Goal: Task Accomplishment & Management: Manage account settings

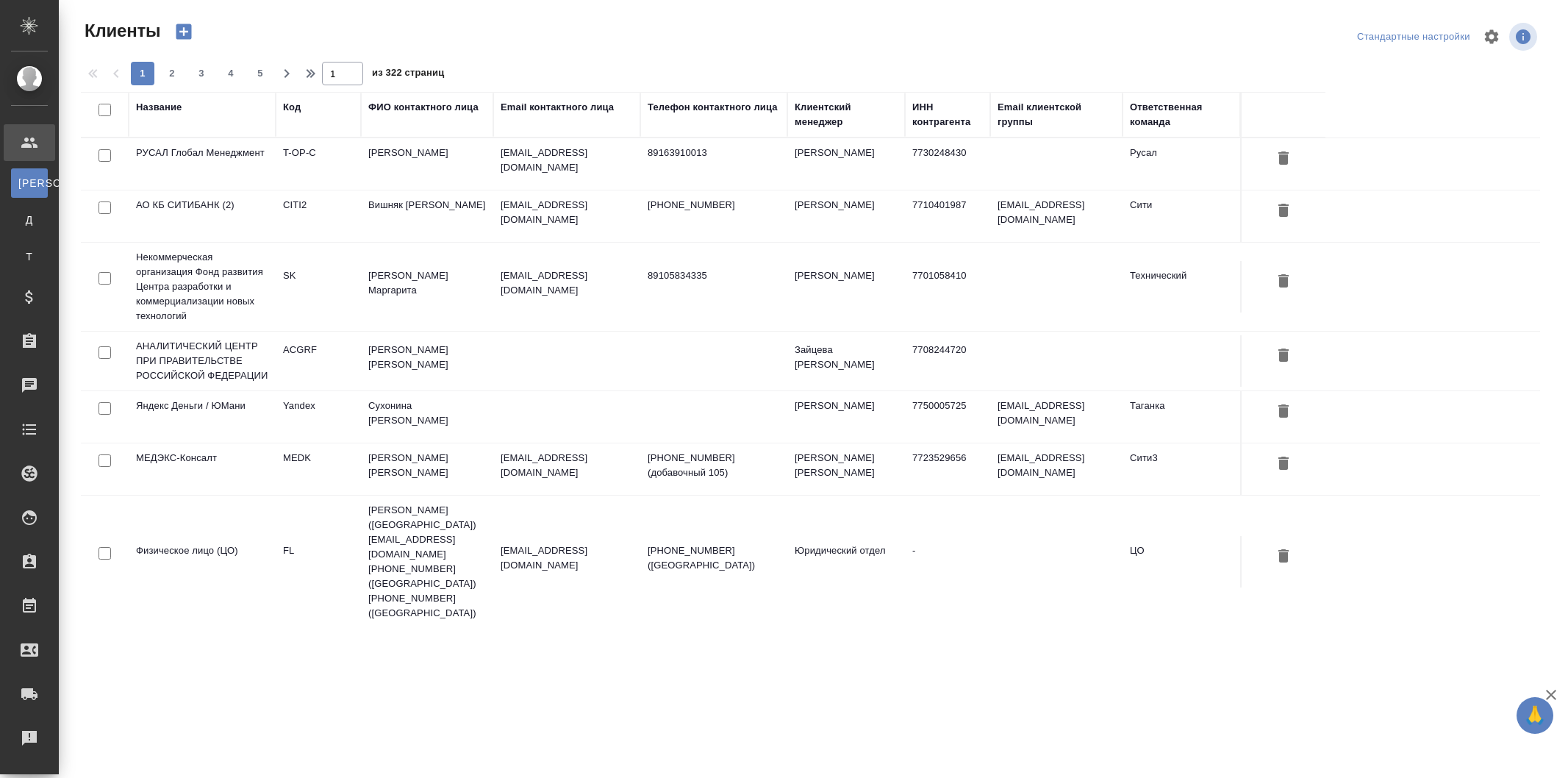
select select "RU"
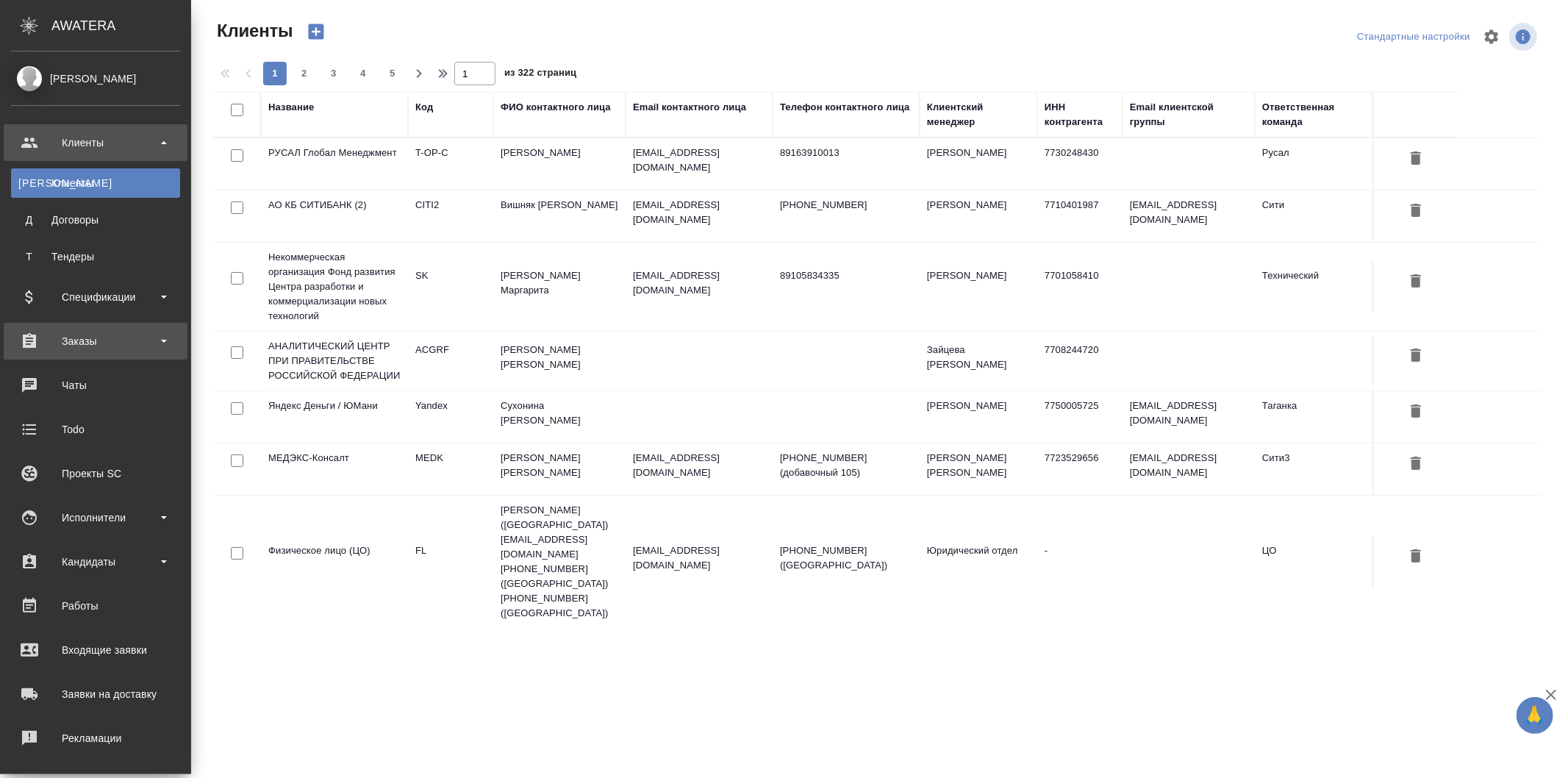
click at [105, 348] on div "Заказы" at bounding box center [95, 340] width 169 height 22
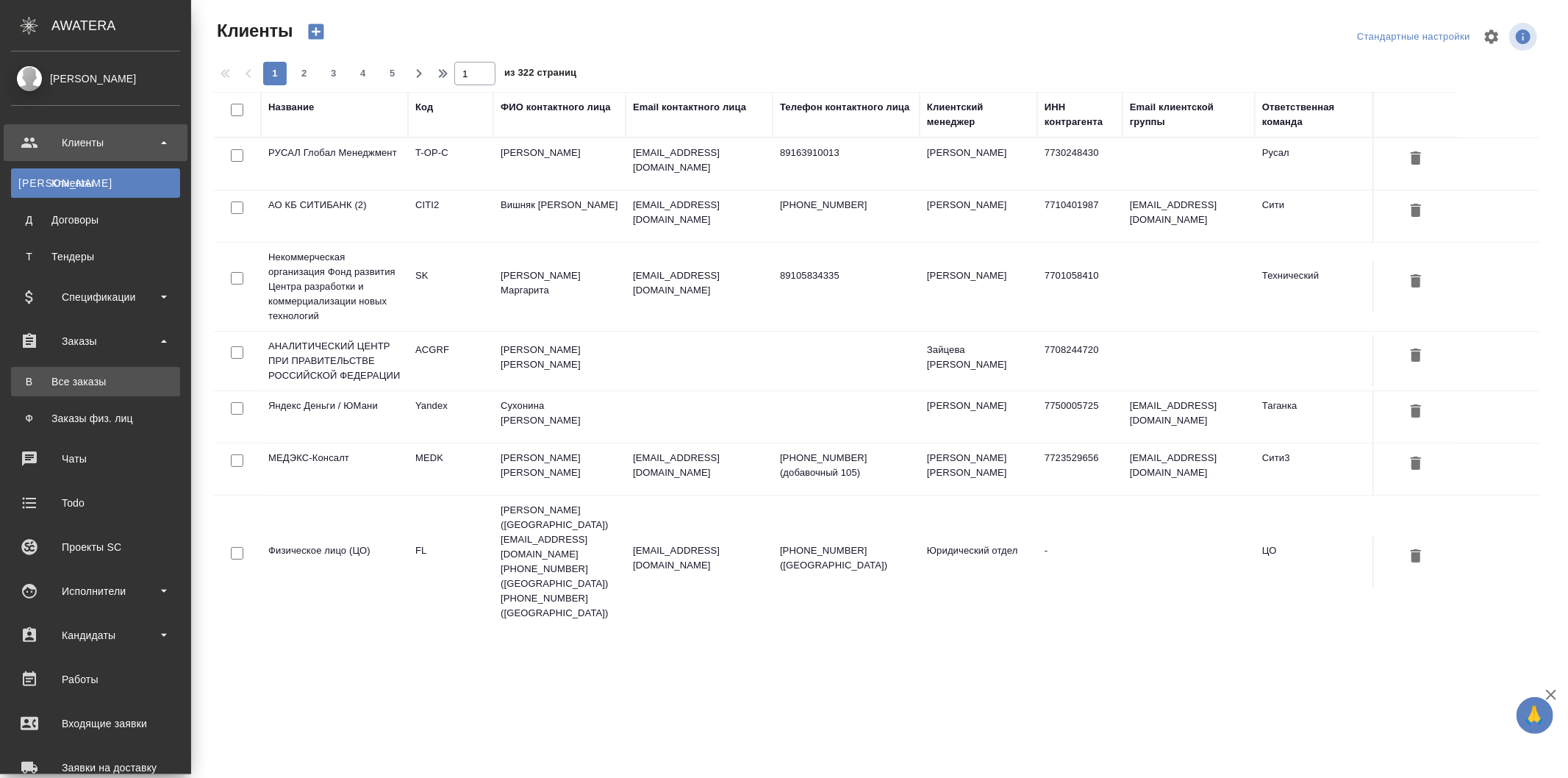
click at [109, 393] on link "В Все заказы" at bounding box center [95, 381] width 169 height 29
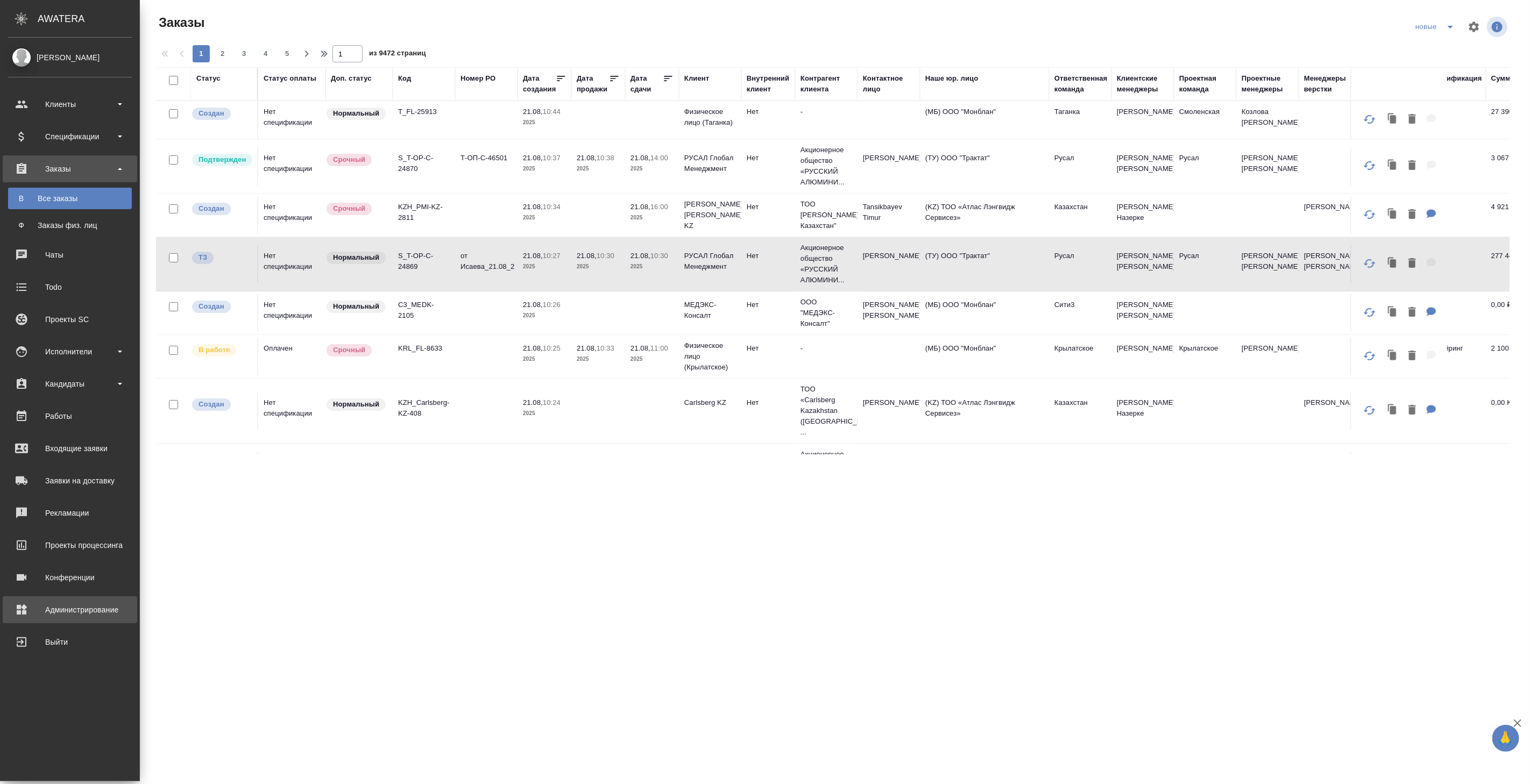
click at [70, 568] on div "Администрирование" at bounding box center [70, 609] width 123 height 16
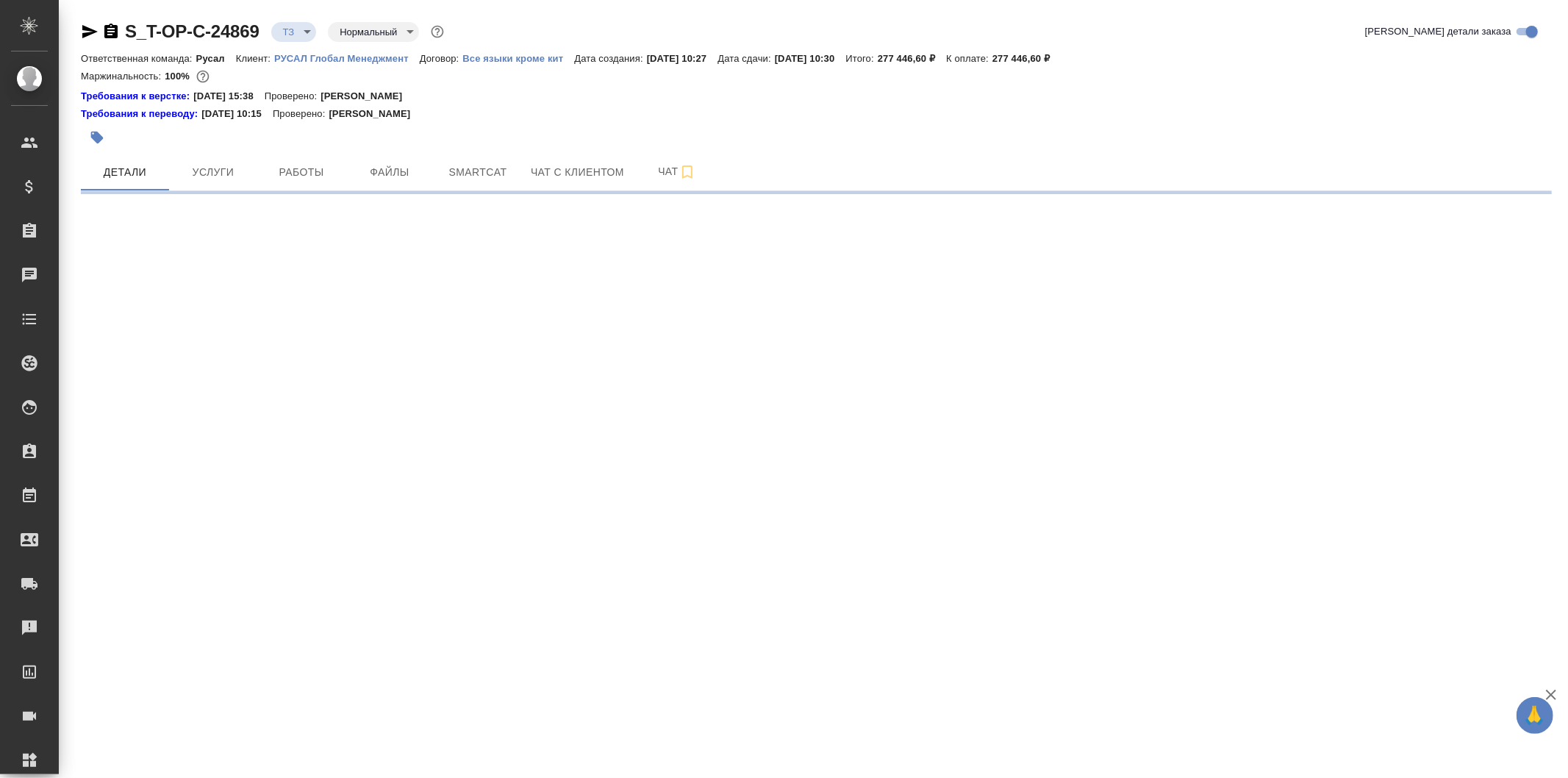
select select "RU"
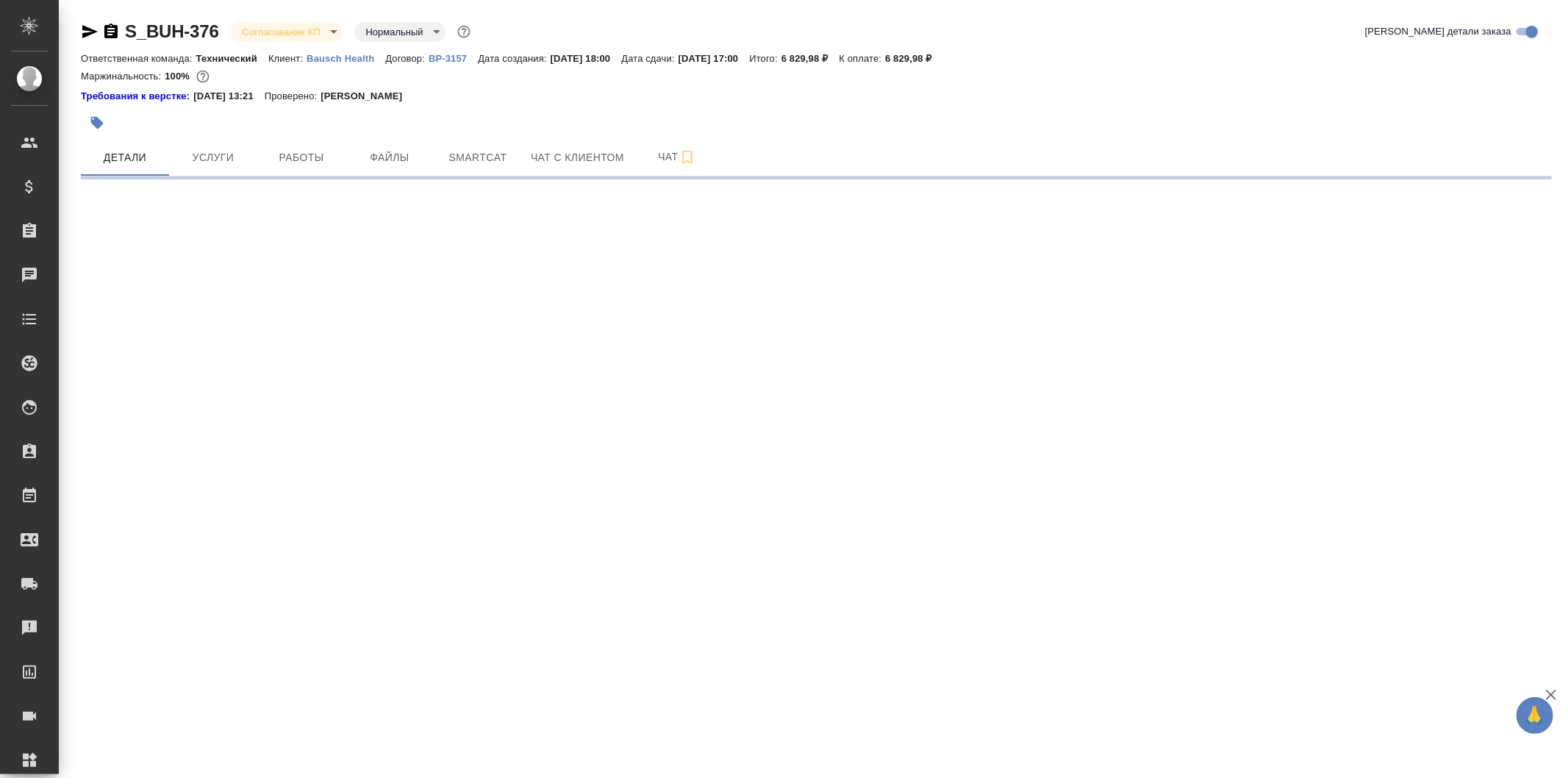
select select "RU"
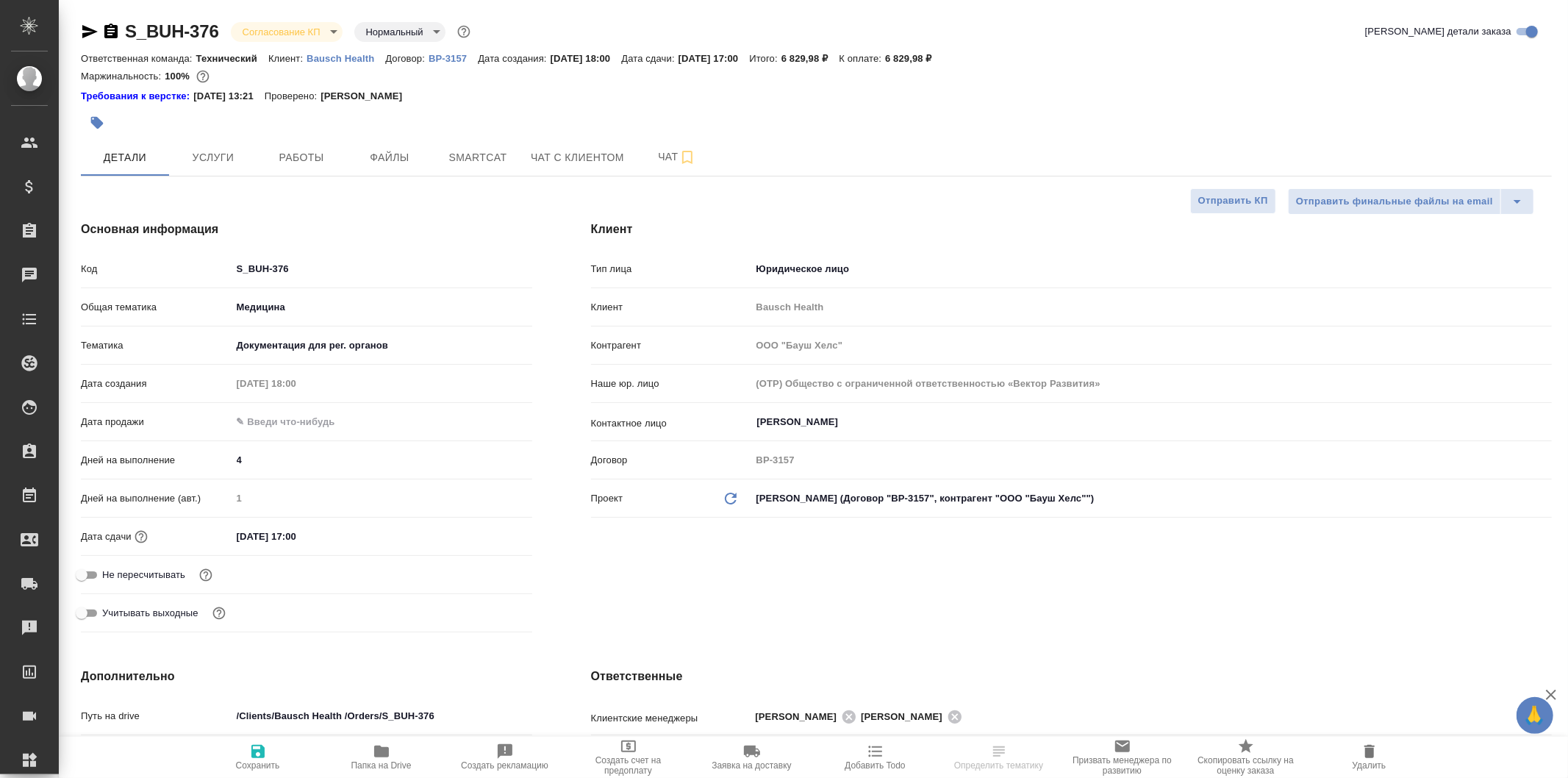
type textarea "x"
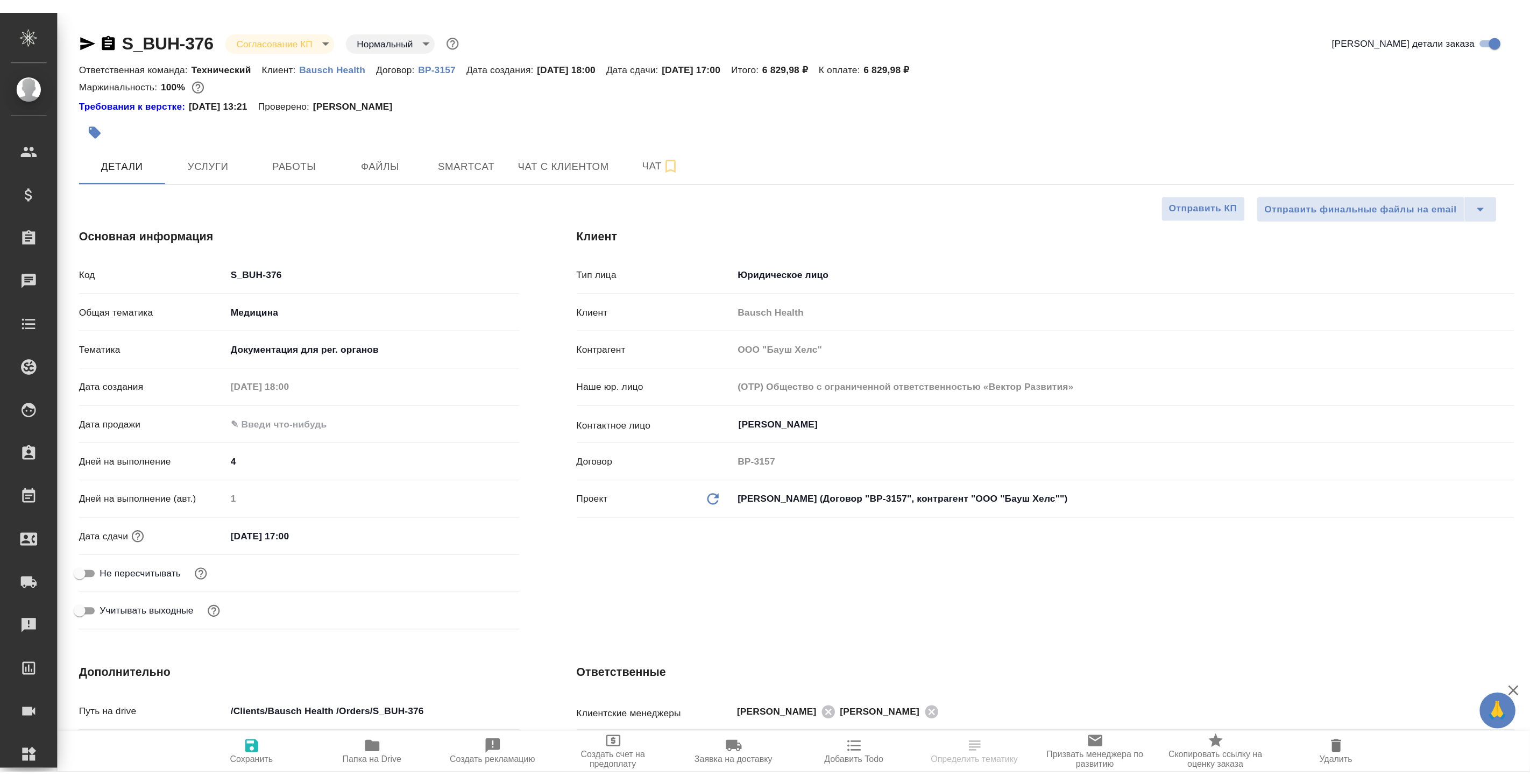
scroll to position [60, 0]
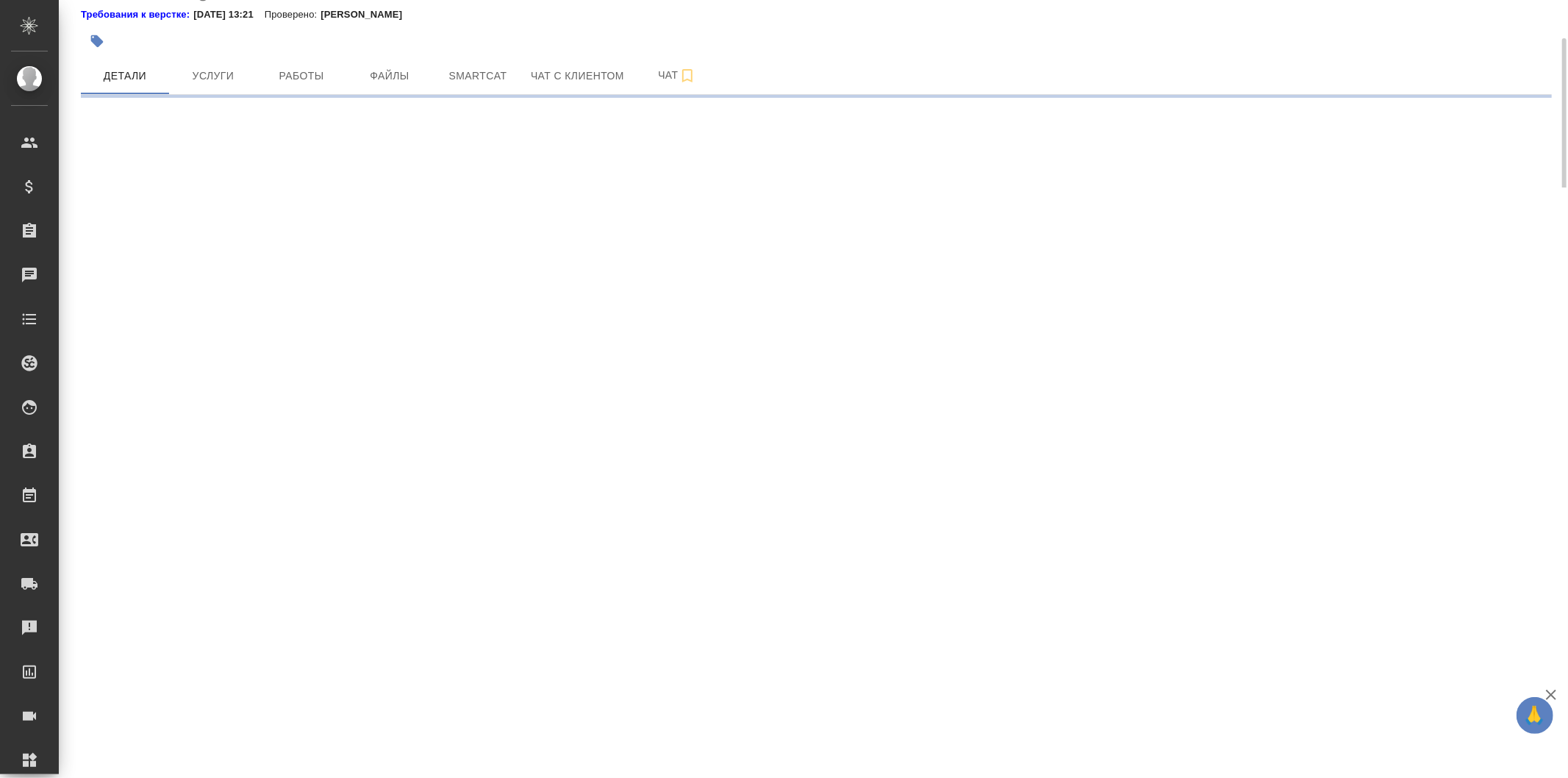
select select "RU"
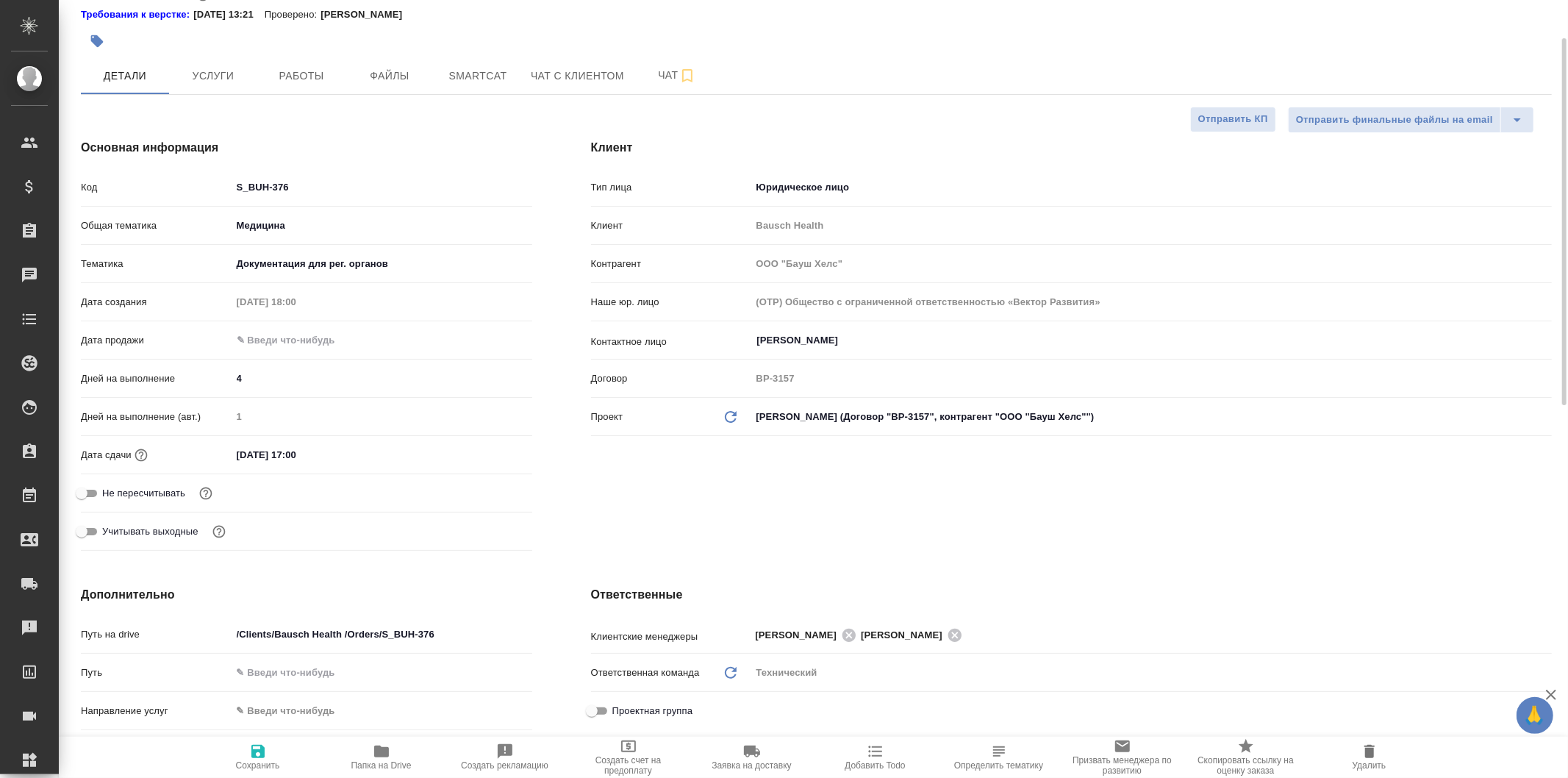
type textarea "x"
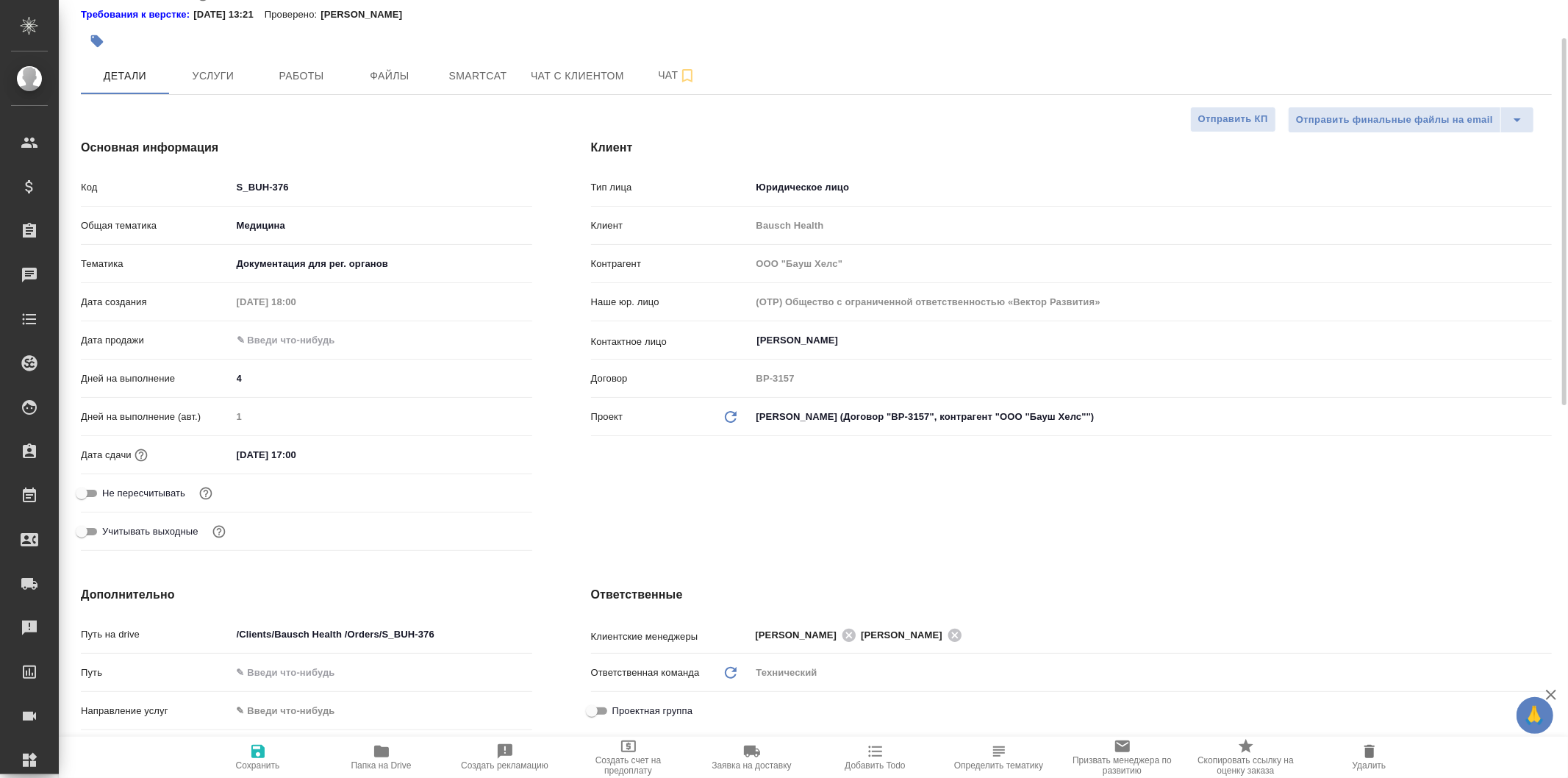
type textarea "x"
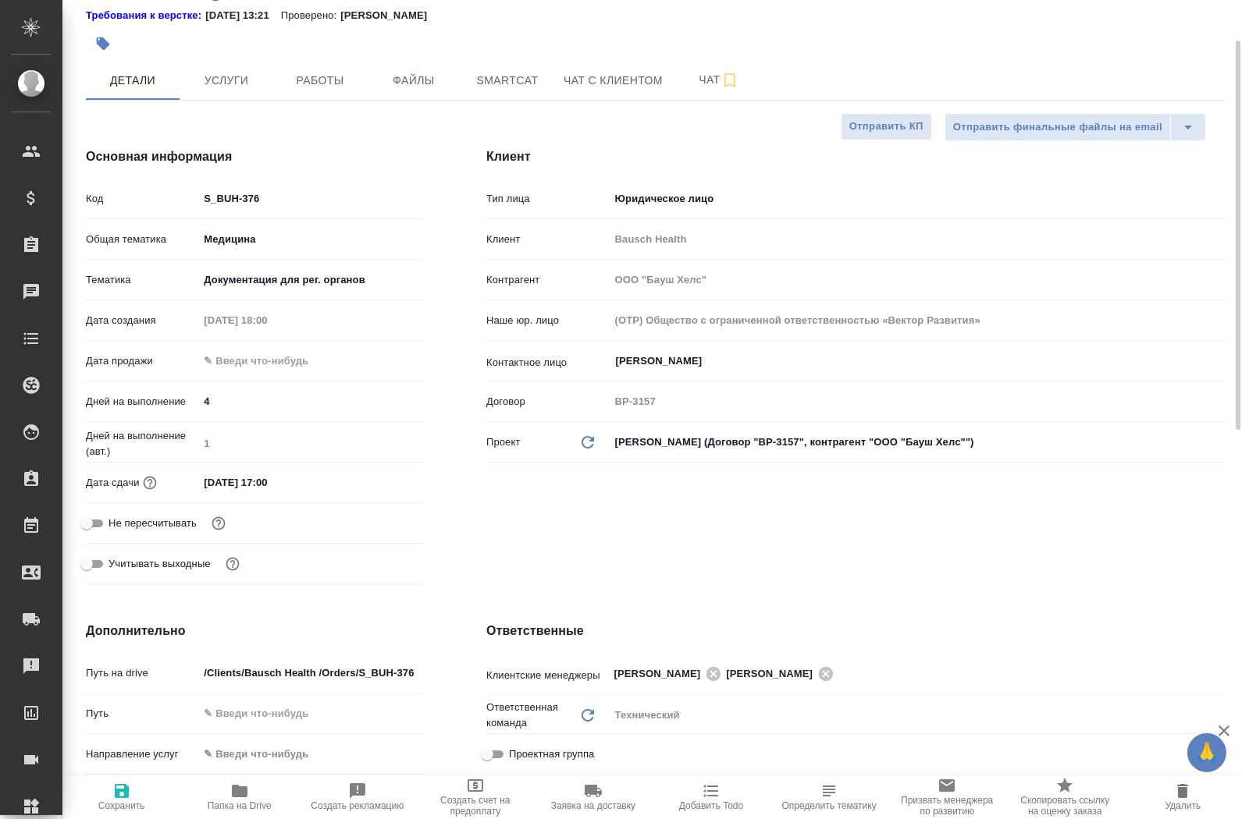
type textarea "x"
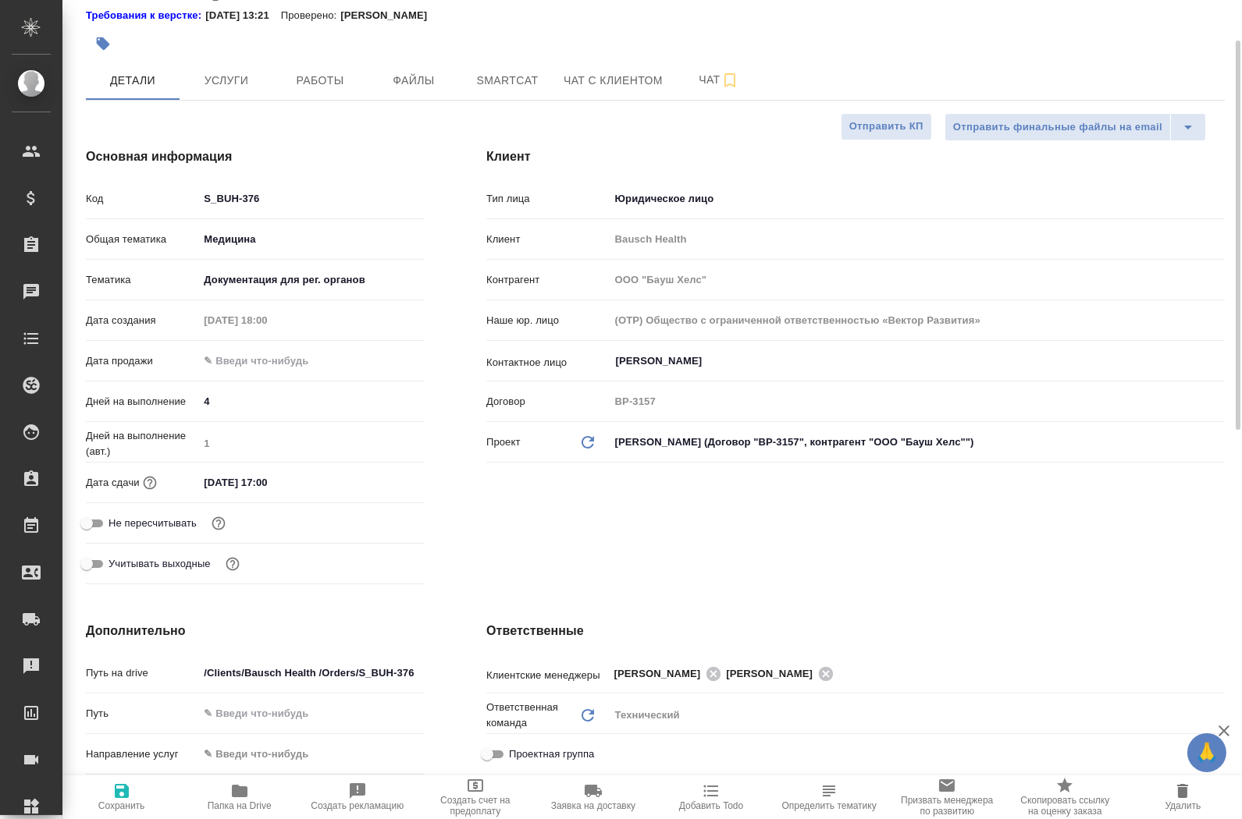
type textarea "x"
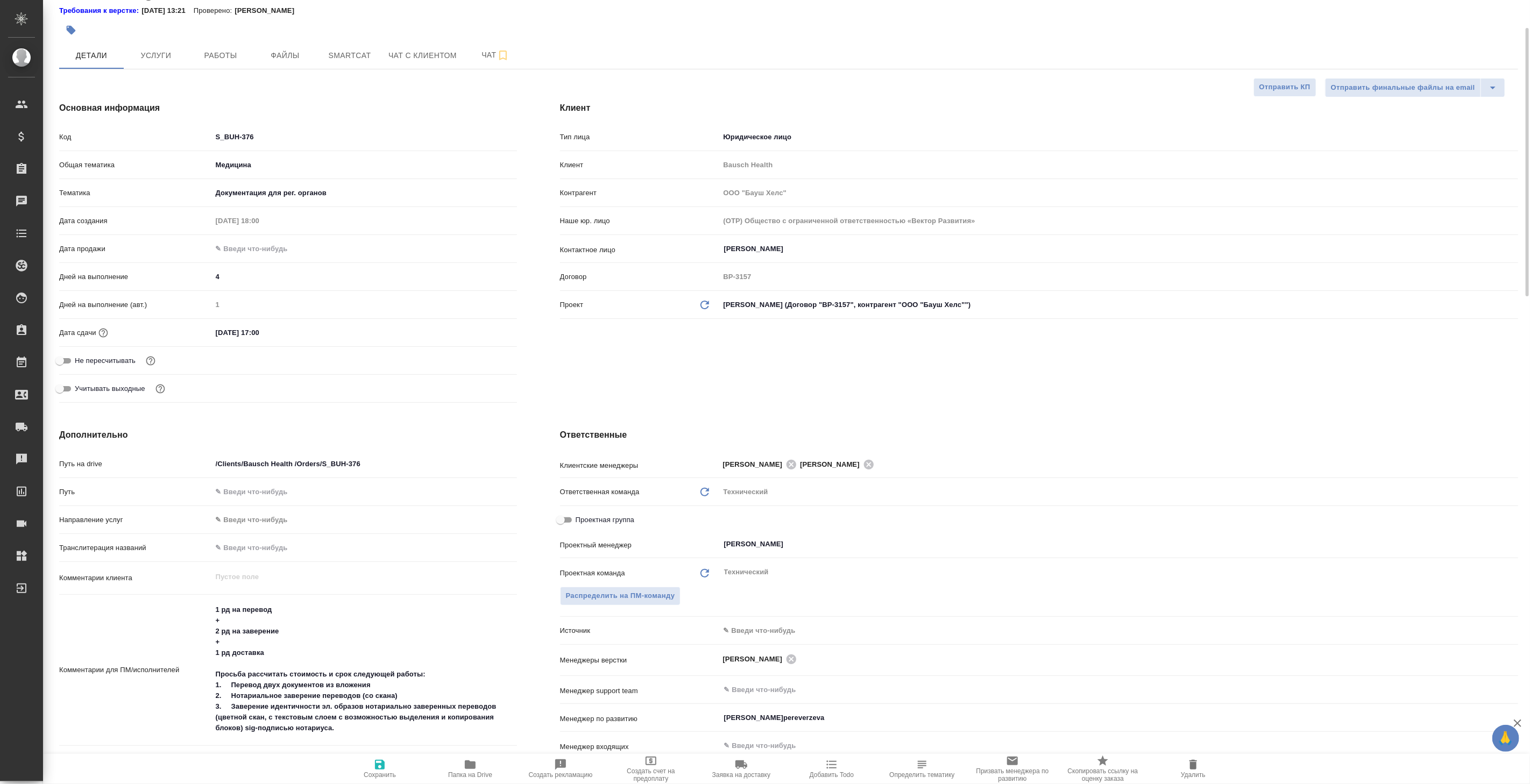
type textarea "x"
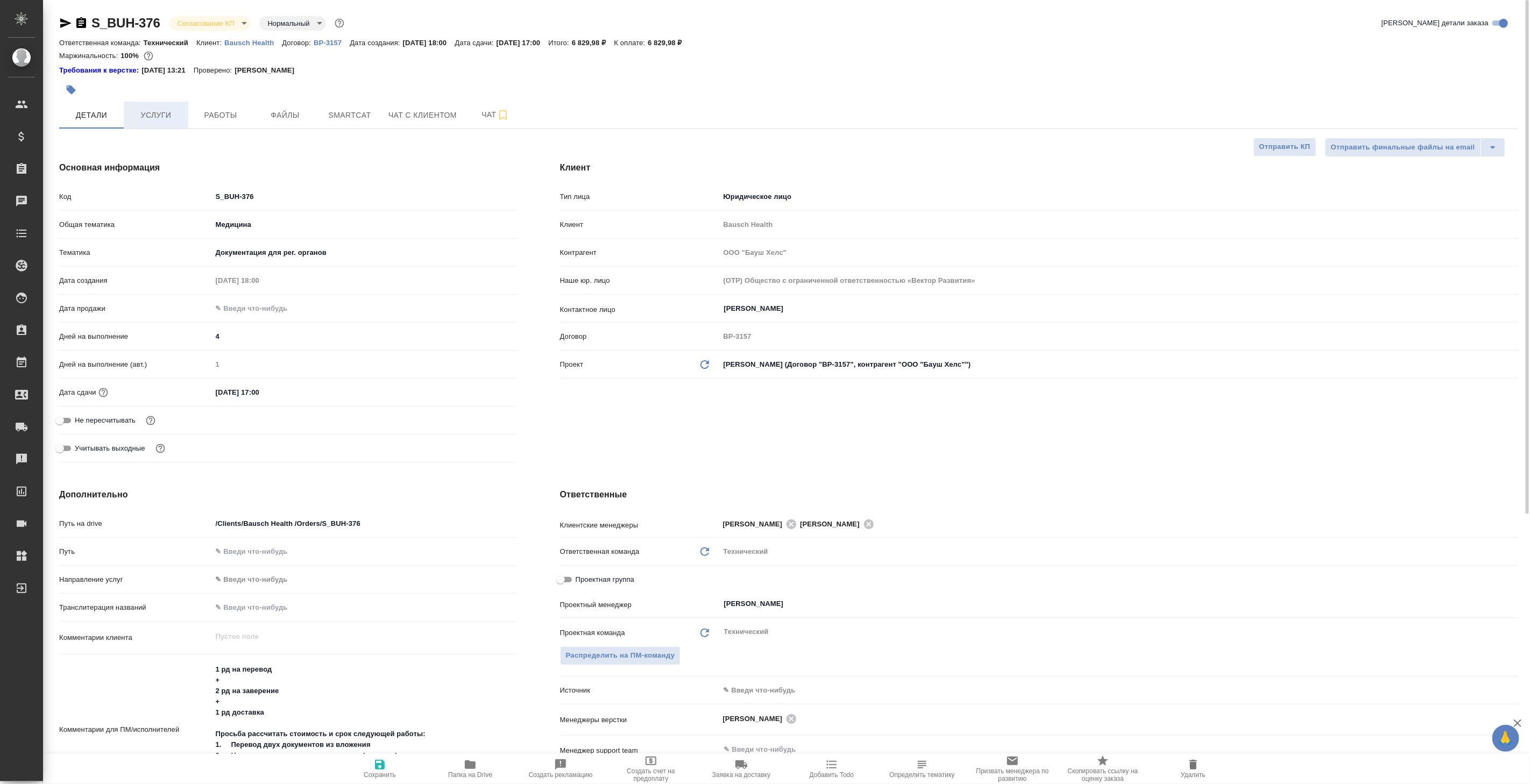
click at [153, 118] on span "Услуги" at bounding box center [156, 116] width 52 height 14
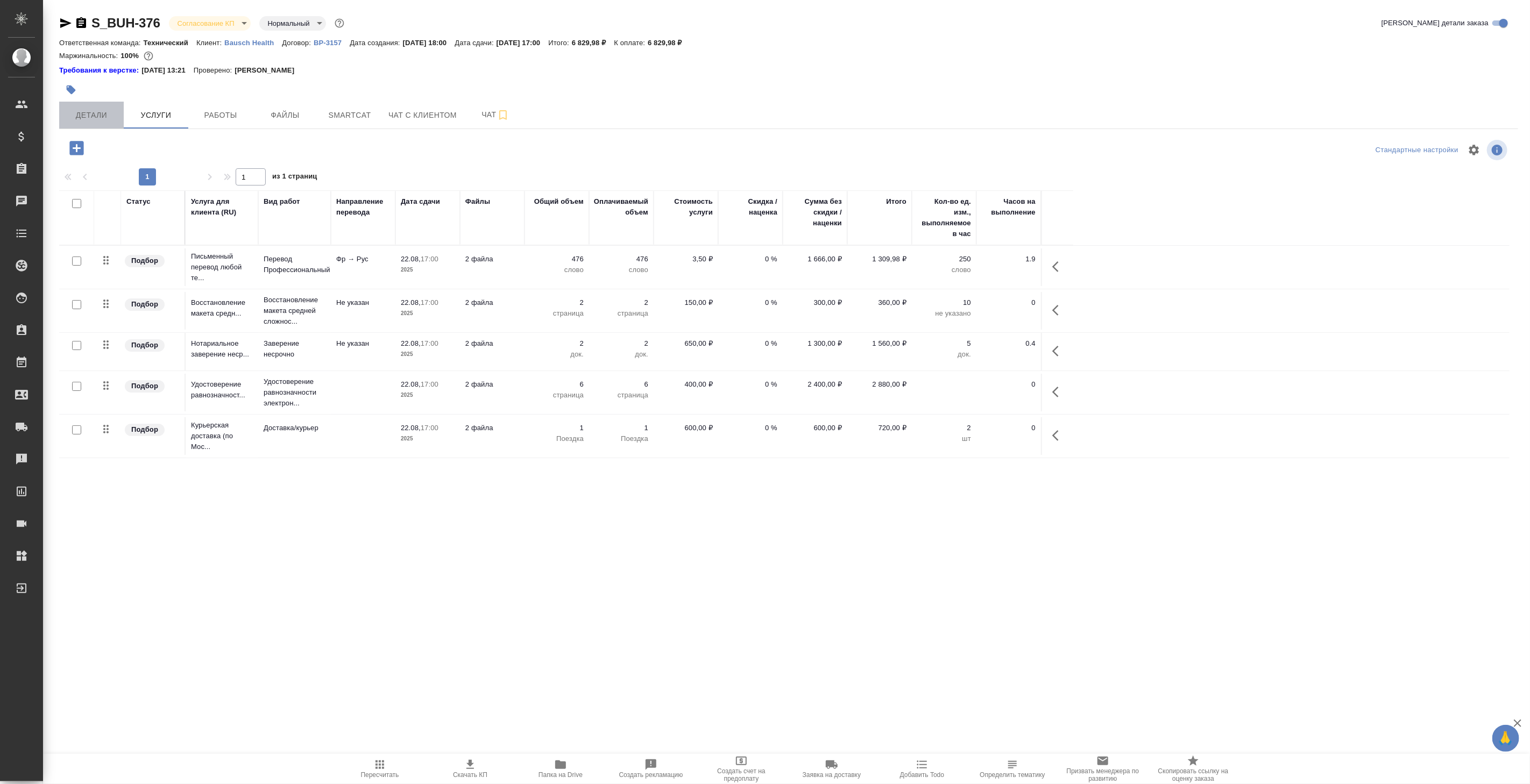
click at [95, 114] on span "Детали" at bounding box center [91, 116] width 52 height 14
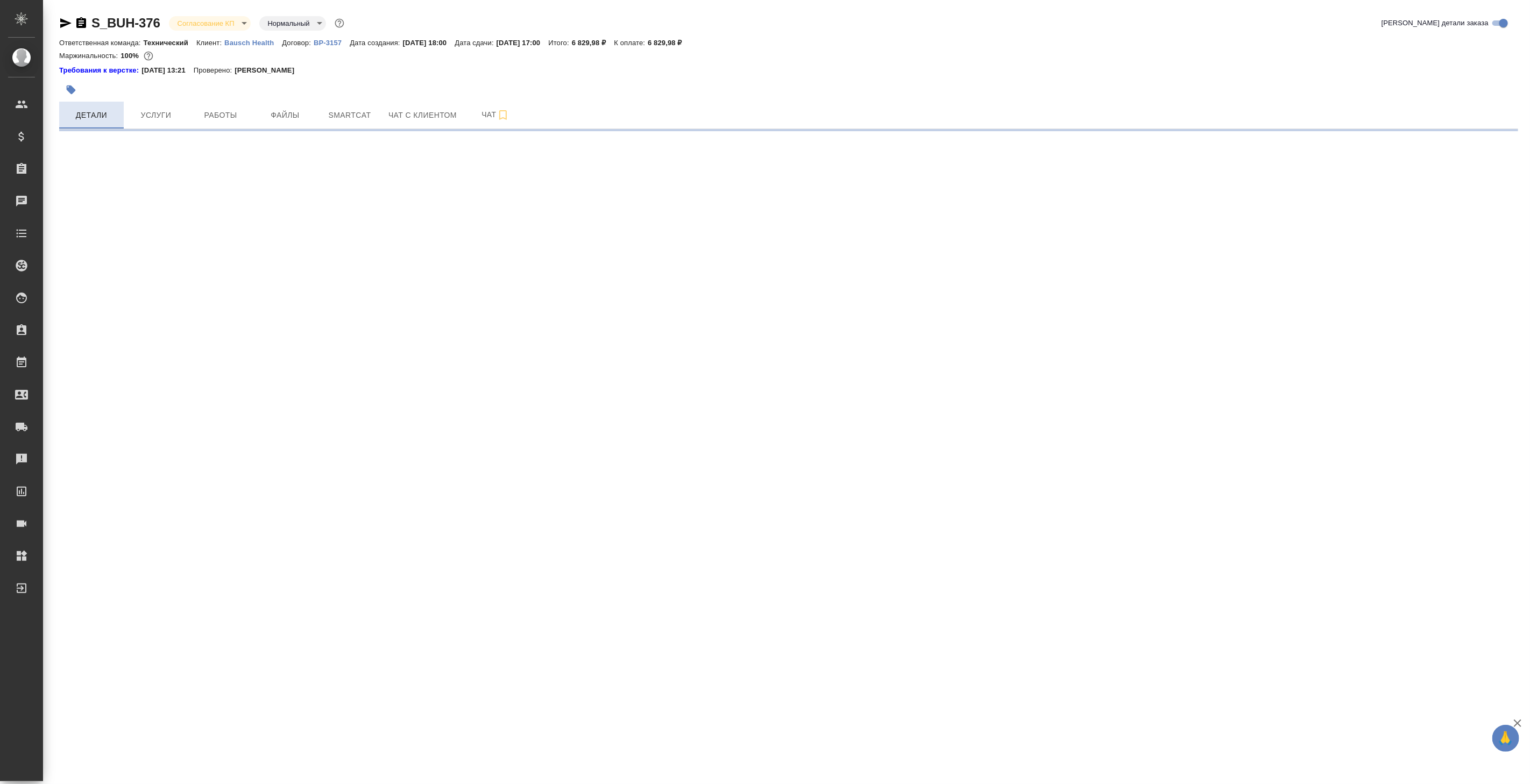
select select "RU"
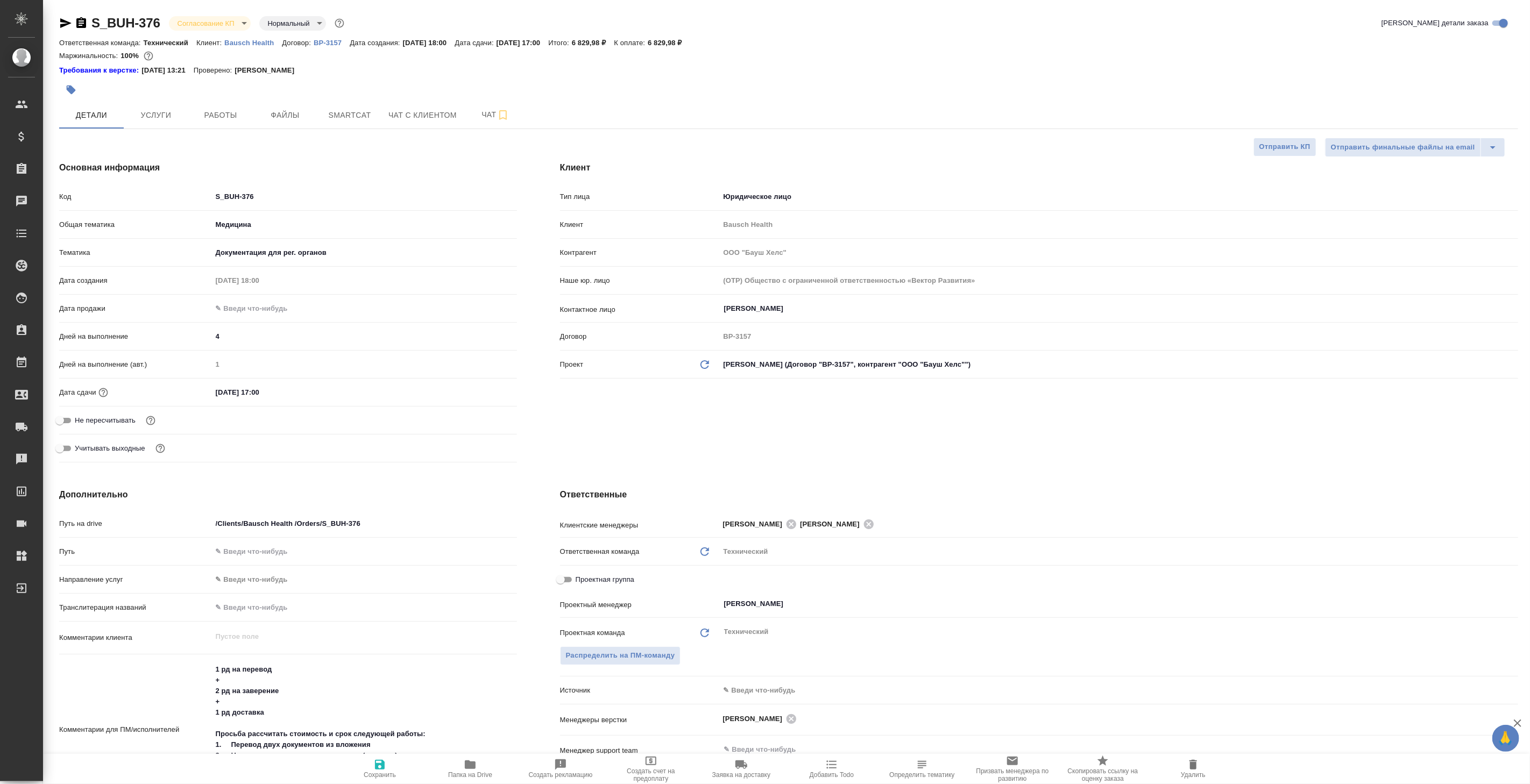
type textarea "x"
click at [485, 118] on span "Чат" at bounding box center [495, 115] width 52 height 14
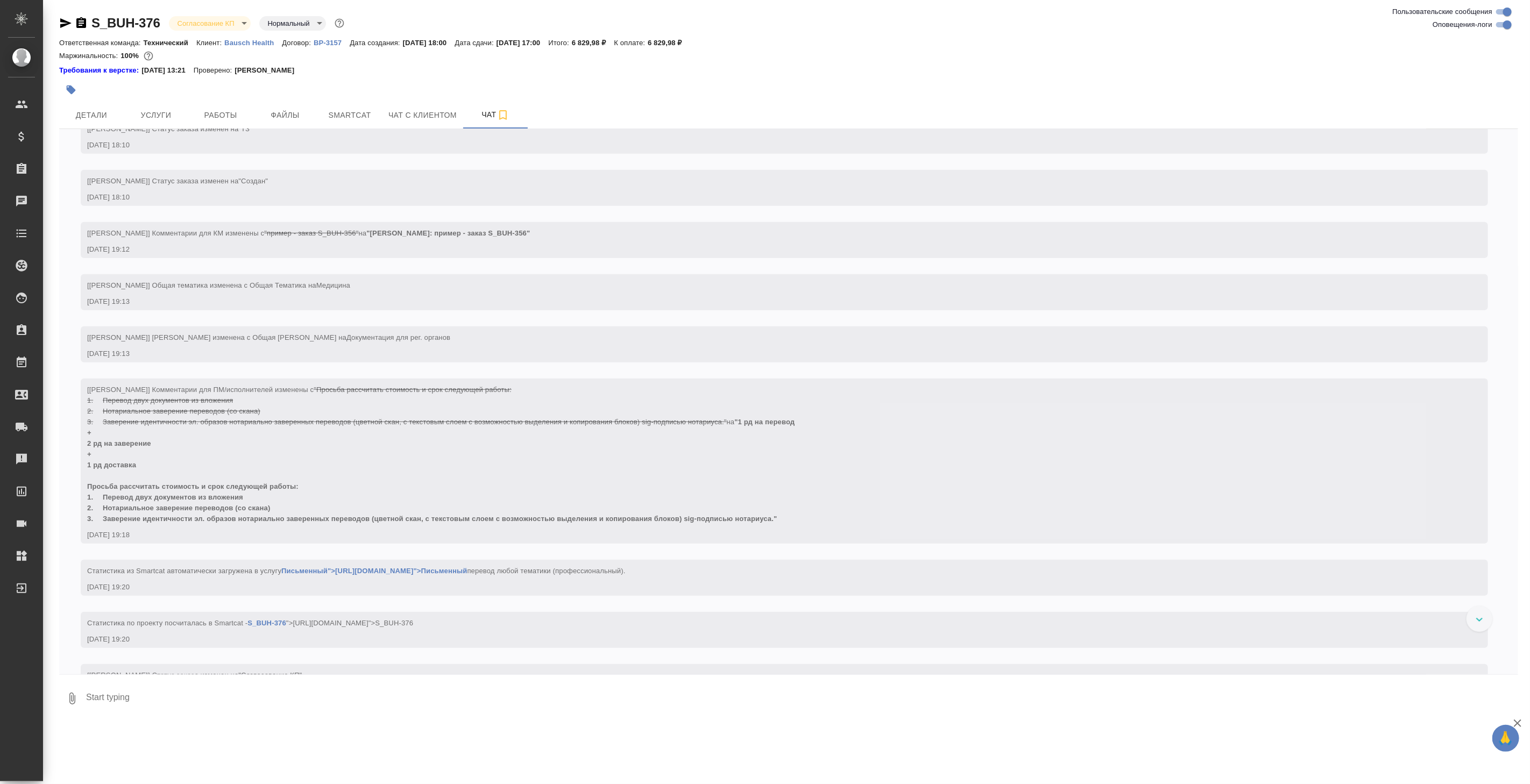
scroll to position [723, 0]
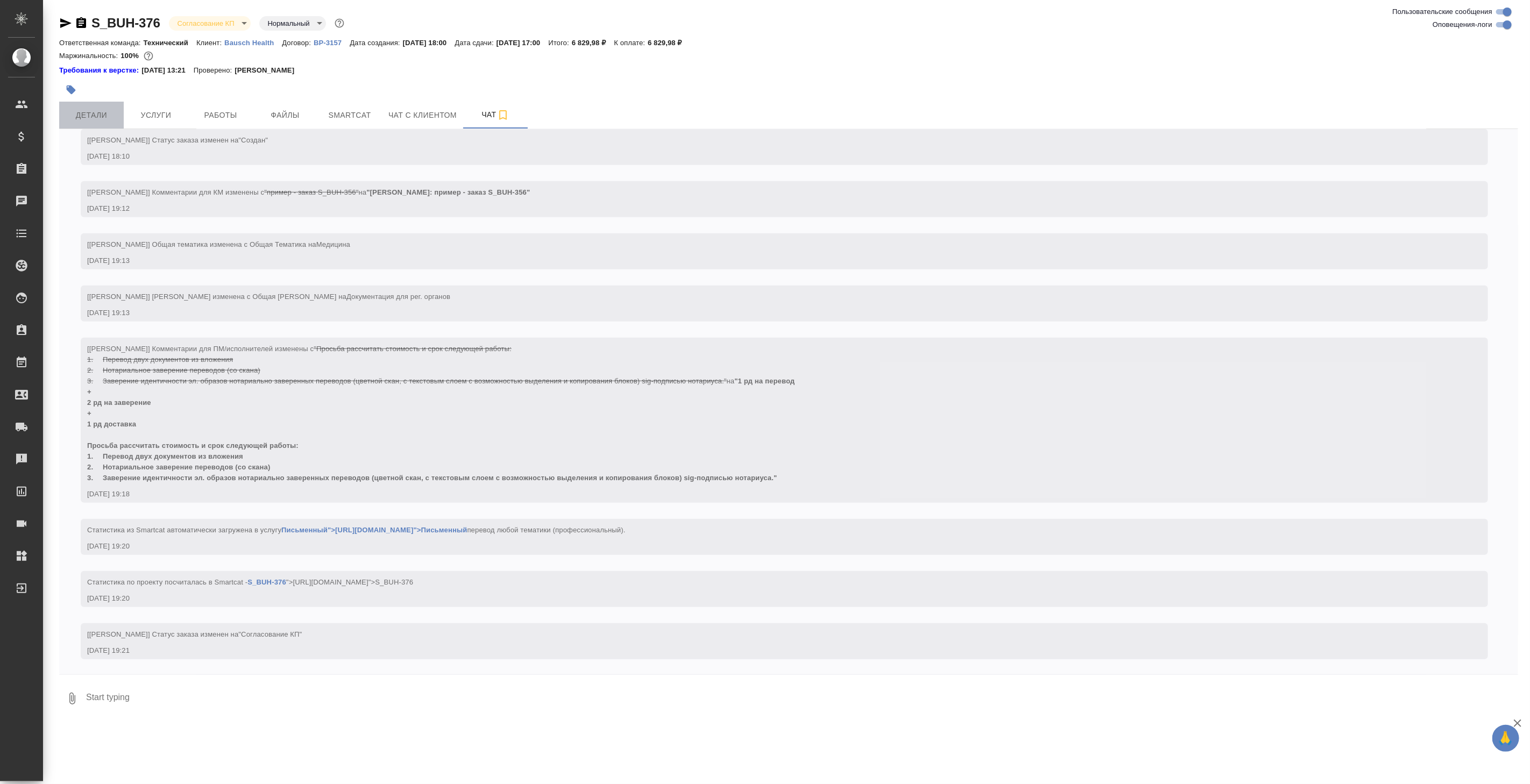
click at [102, 121] on button "Детали" at bounding box center [92, 114] width 65 height 27
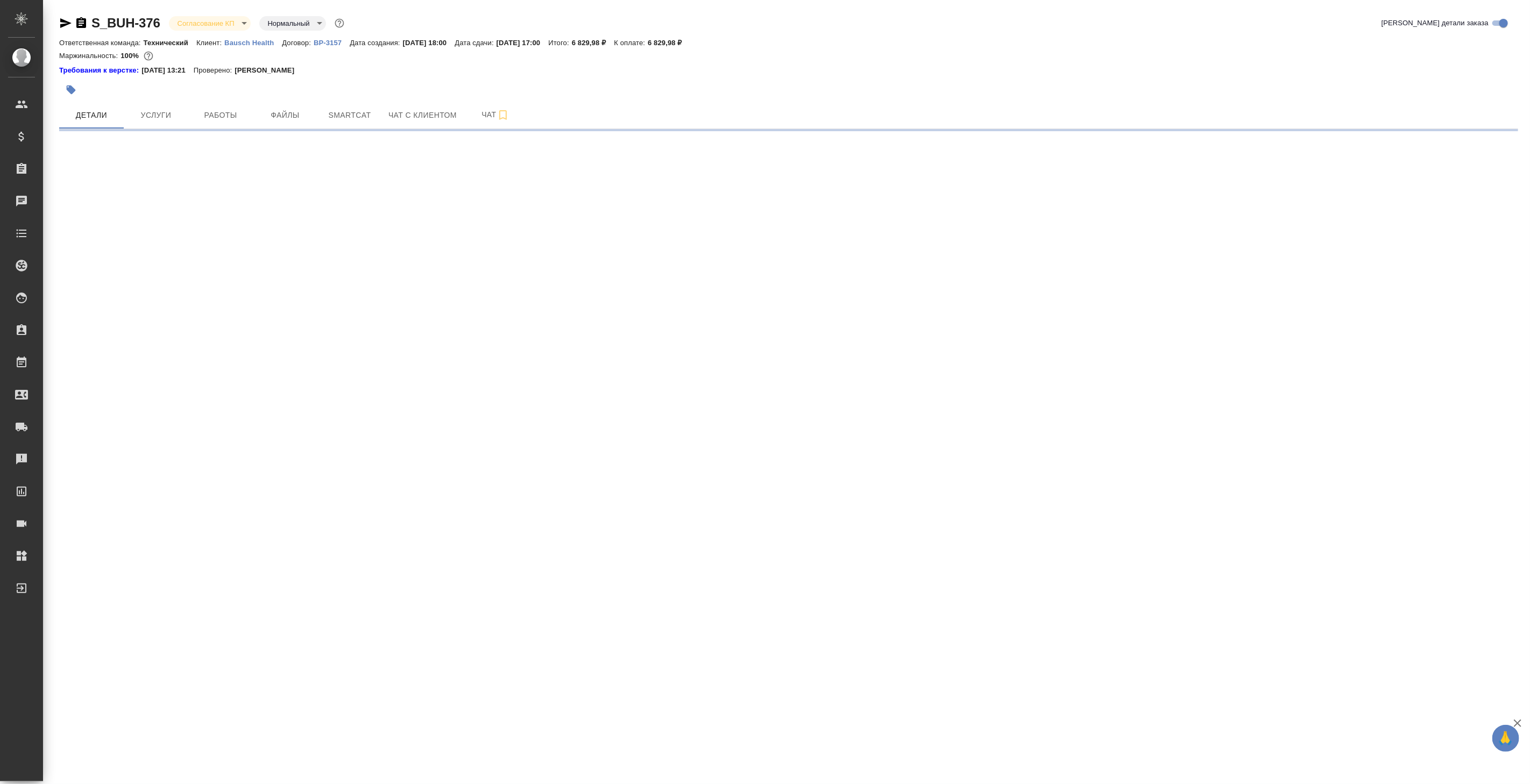
select select "RU"
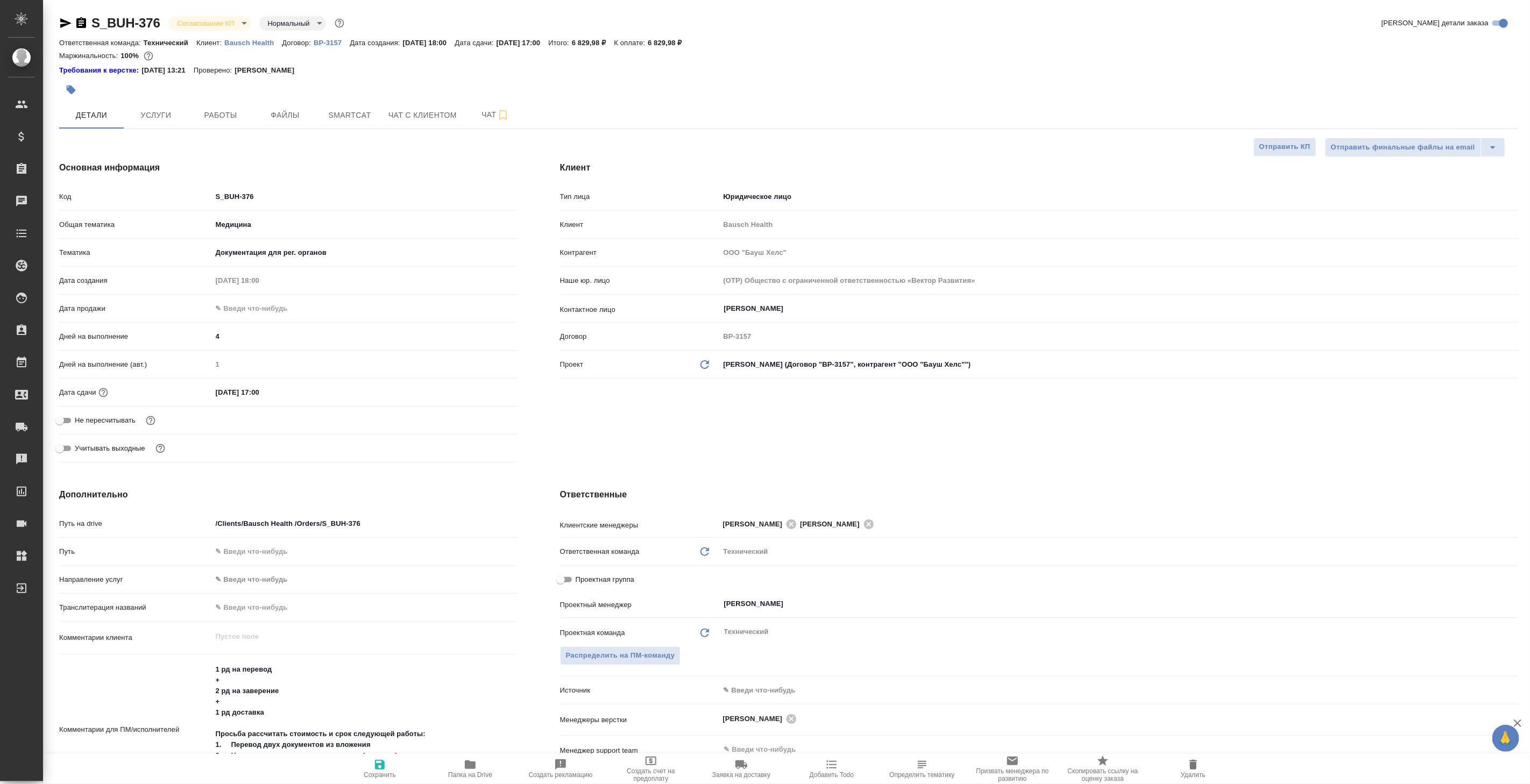
type textarea "x"
click at [478, 123] on button "Чат" at bounding box center [496, 114] width 65 height 27
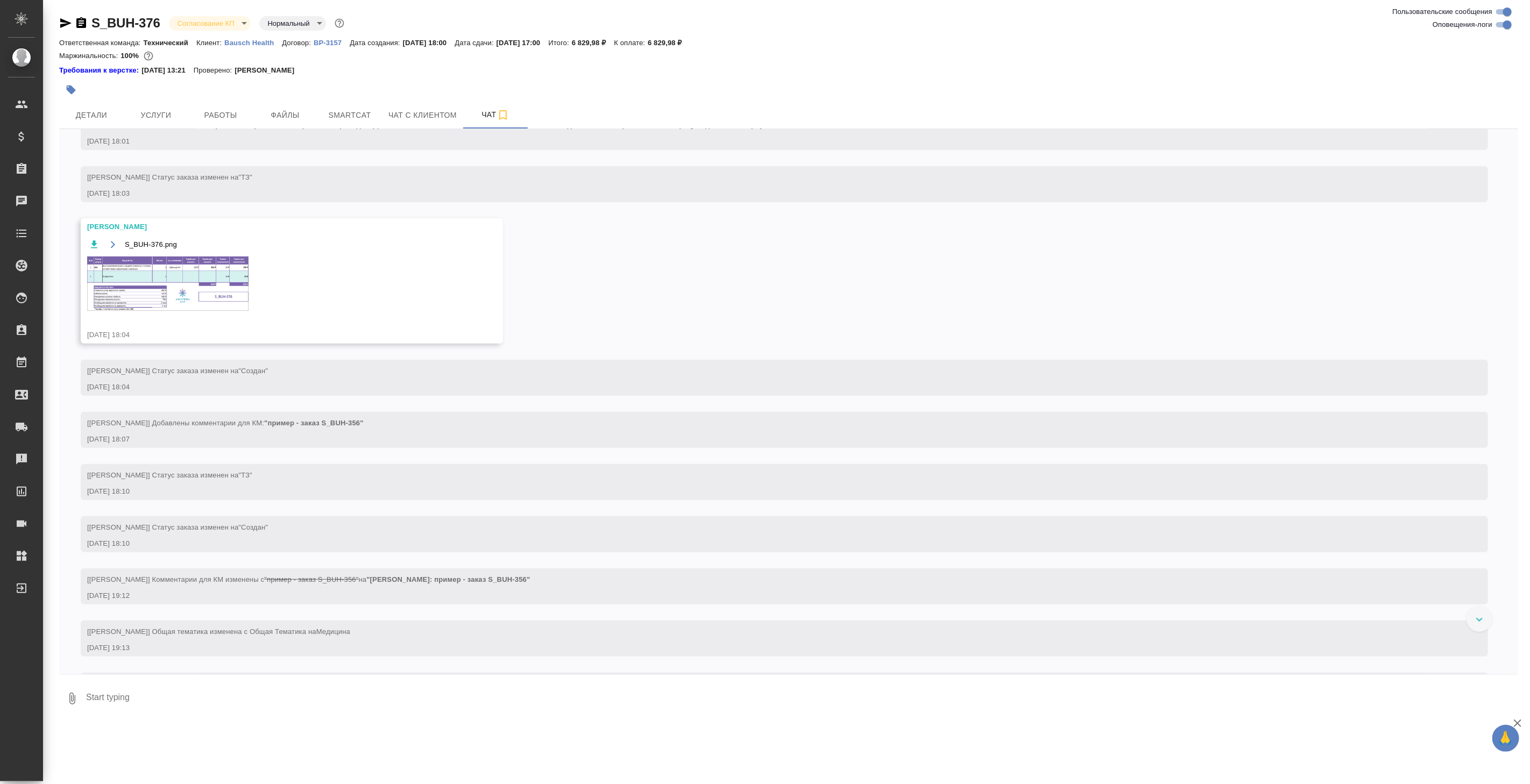
scroll to position [186, 0]
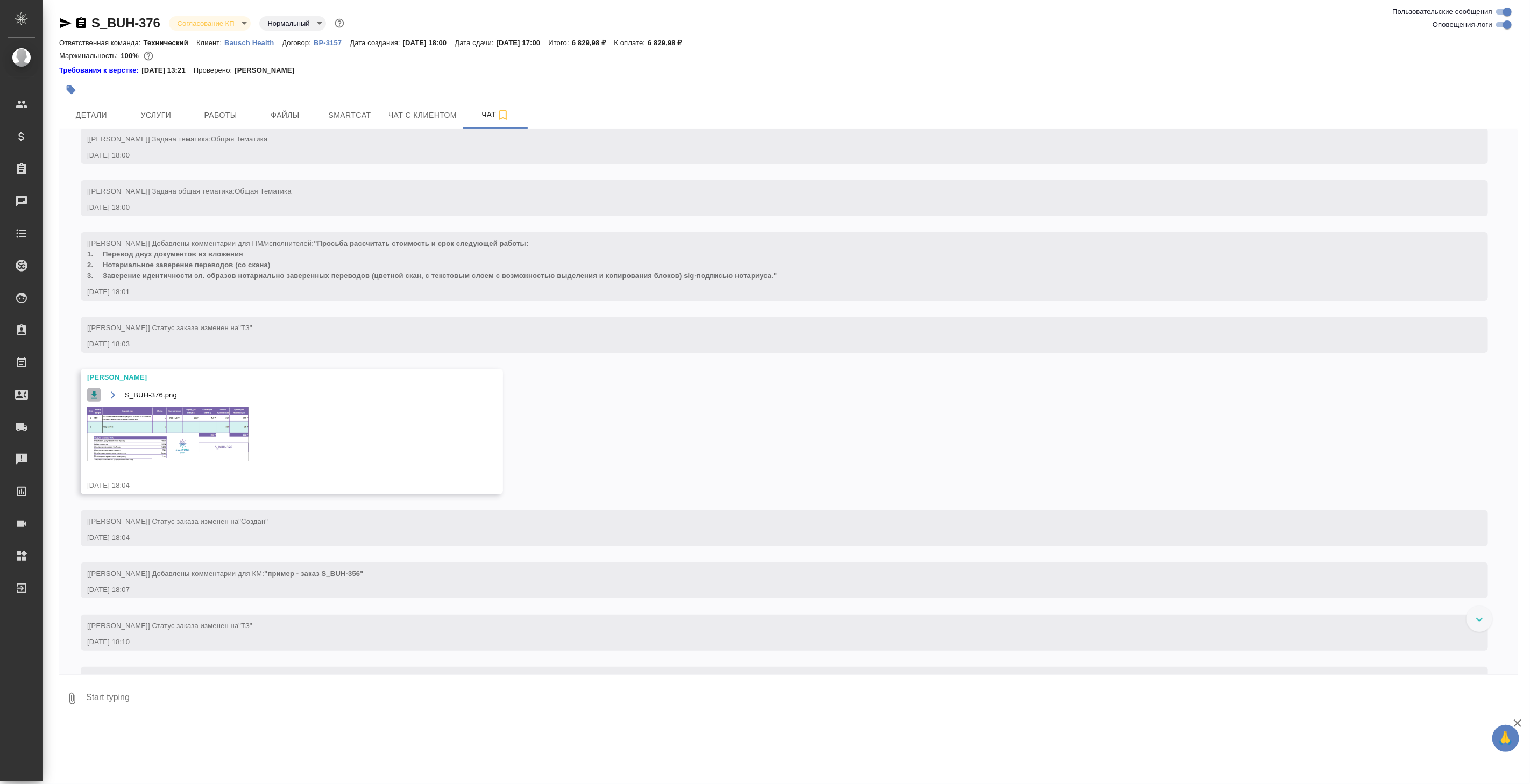
click at [94, 394] on icon "button" at bounding box center [94, 394] width 6 height 8
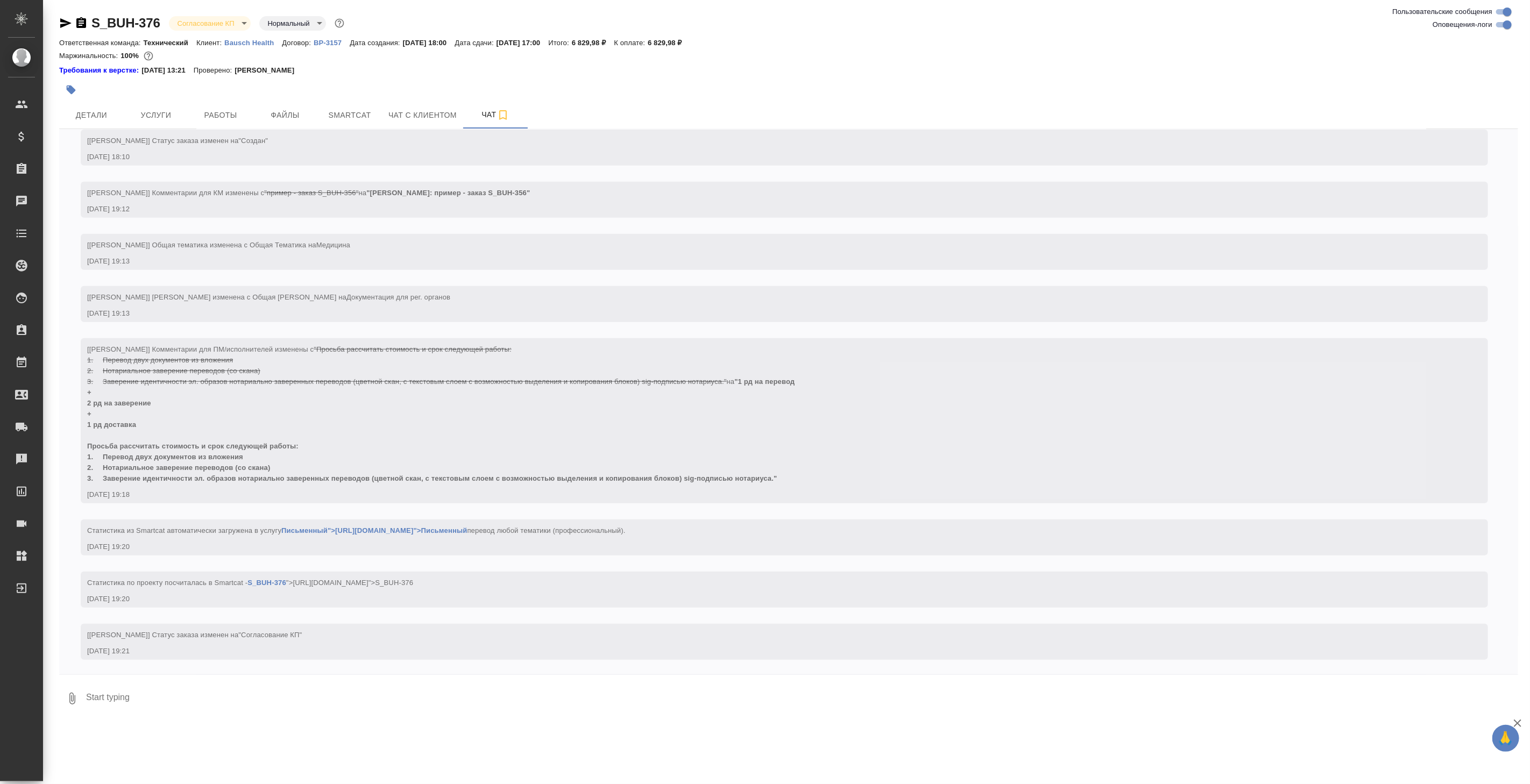
scroll to position [723, 0]
click at [88, 115] on span "Детали" at bounding box center [91, 116] width 52 height 14
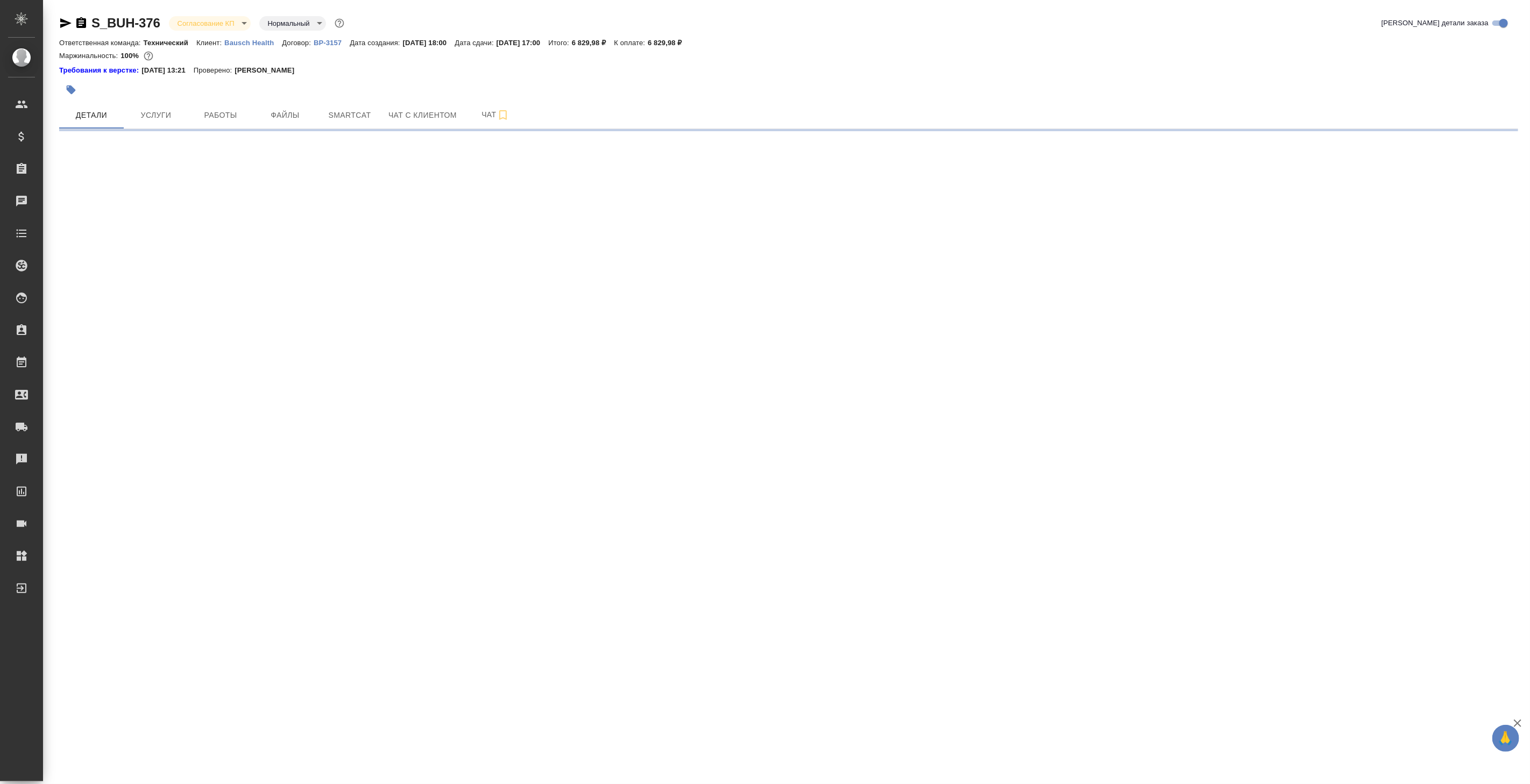
select select "RU"
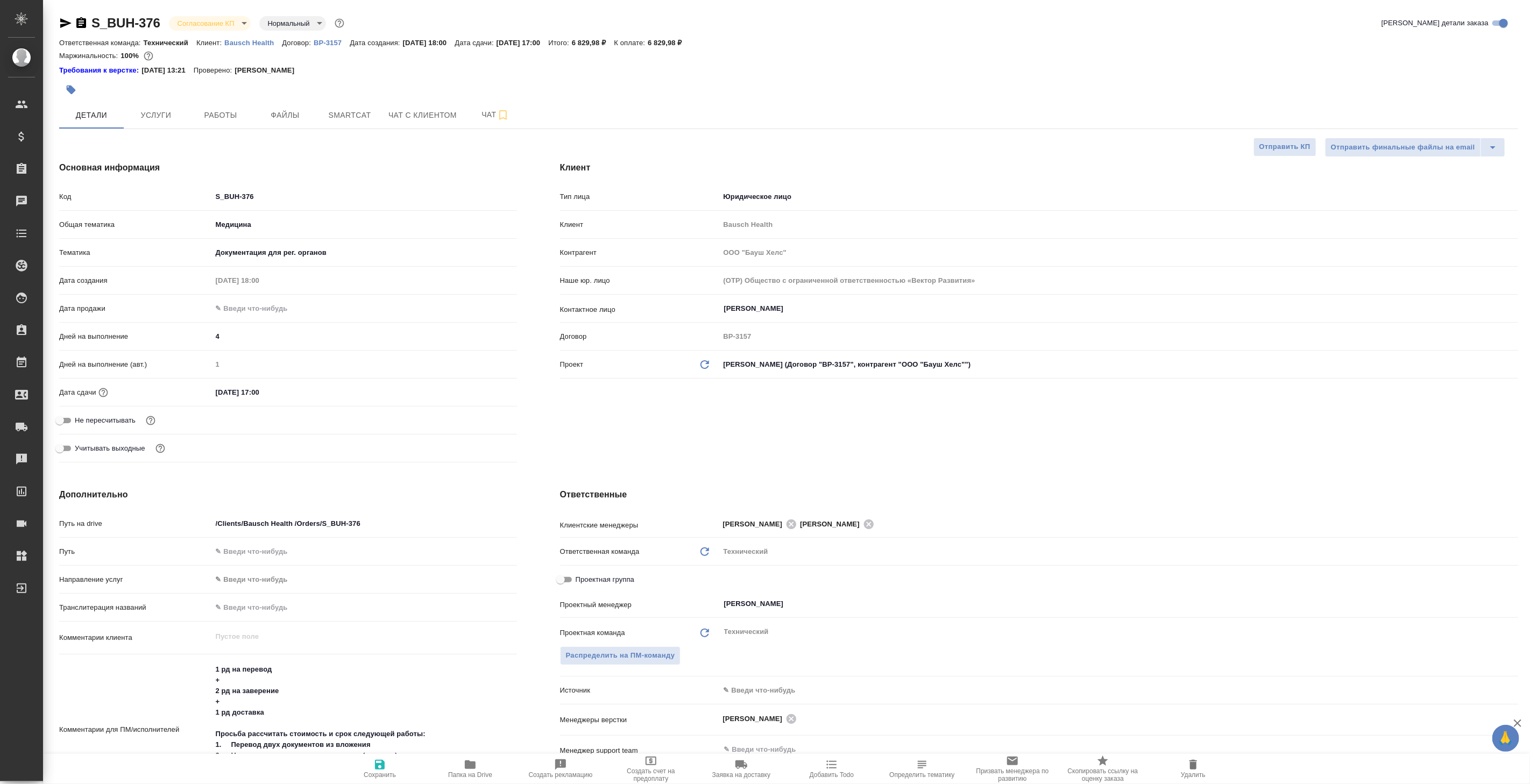
type textarea "x"
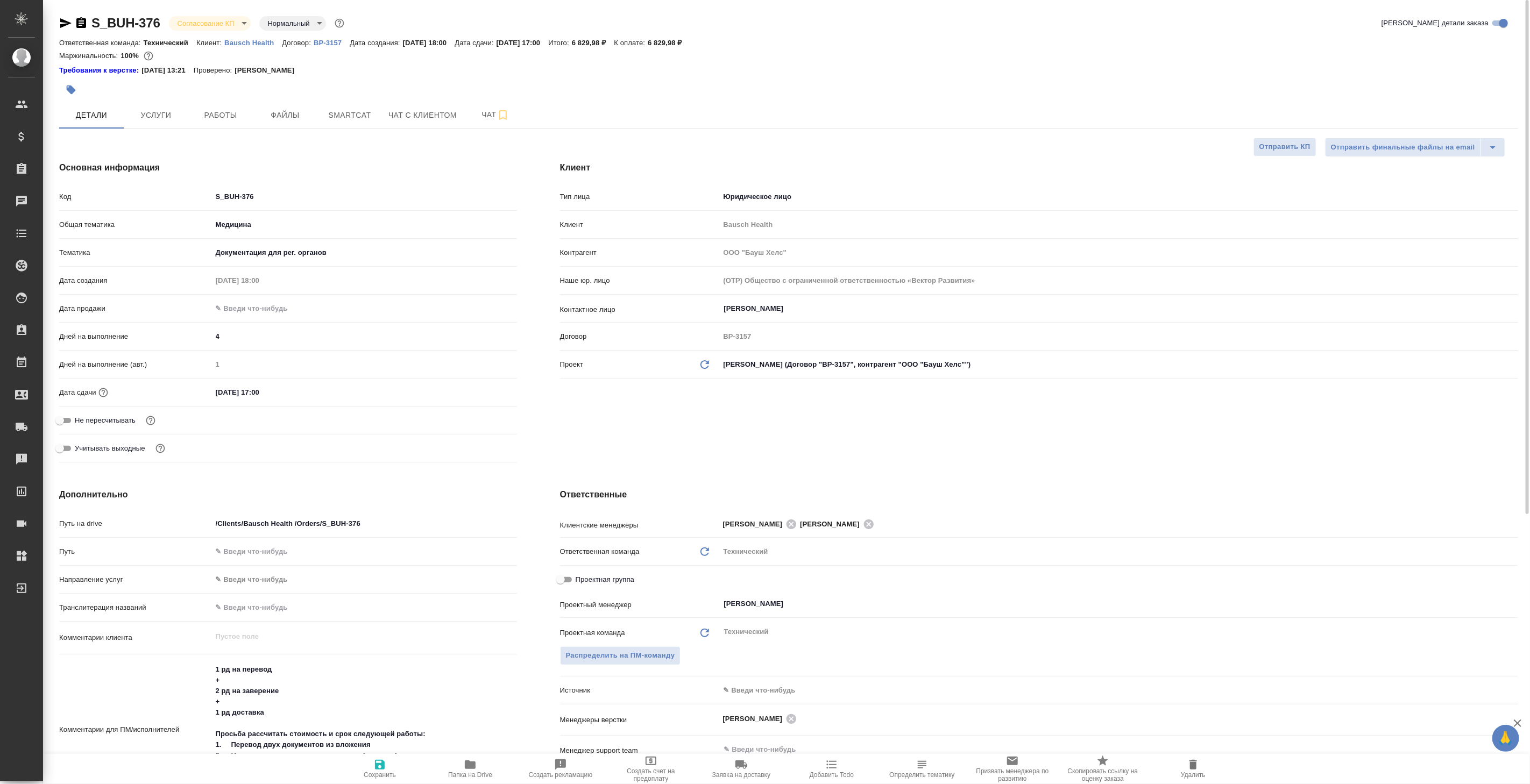
type textarea "x"
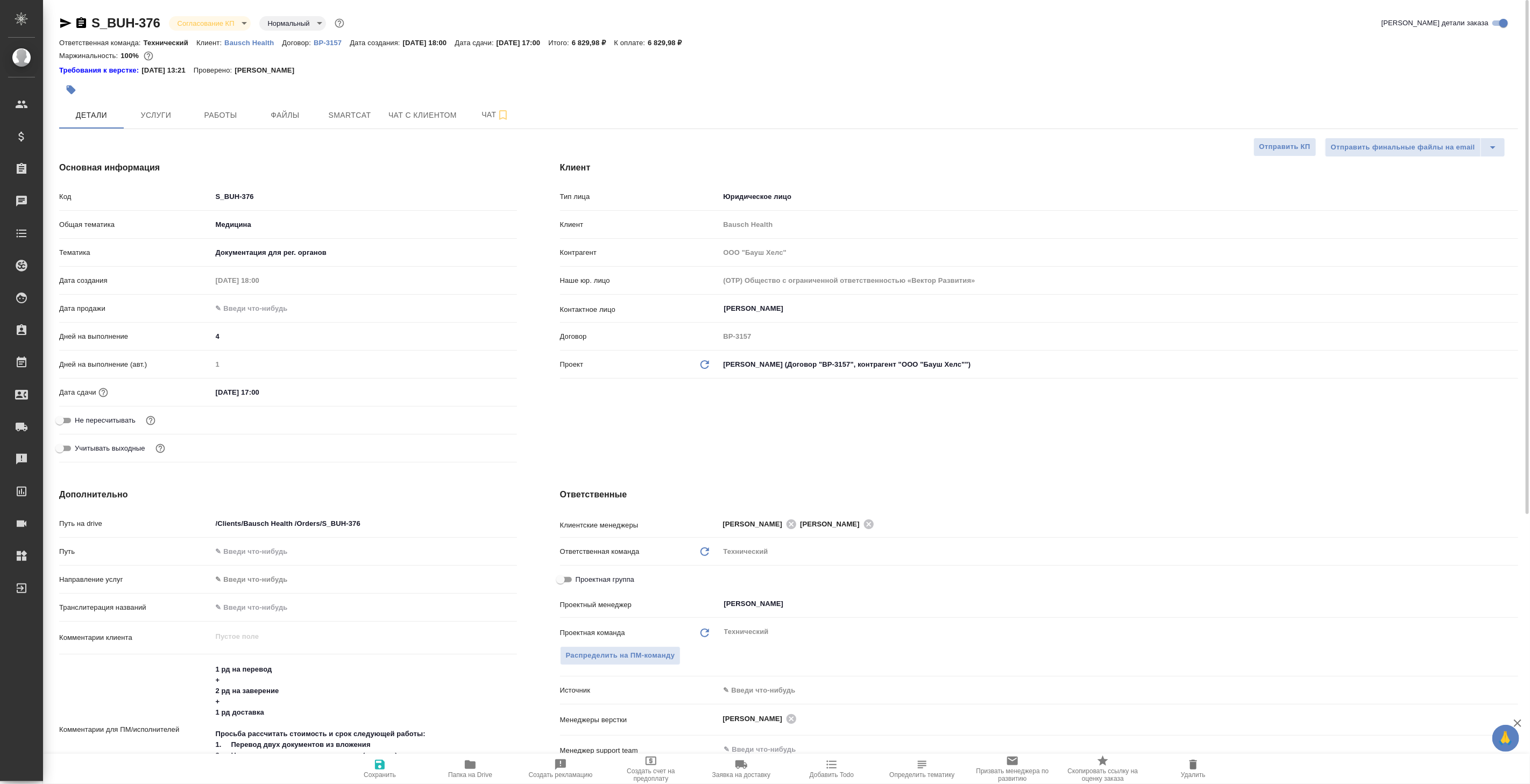
type textarea "x"
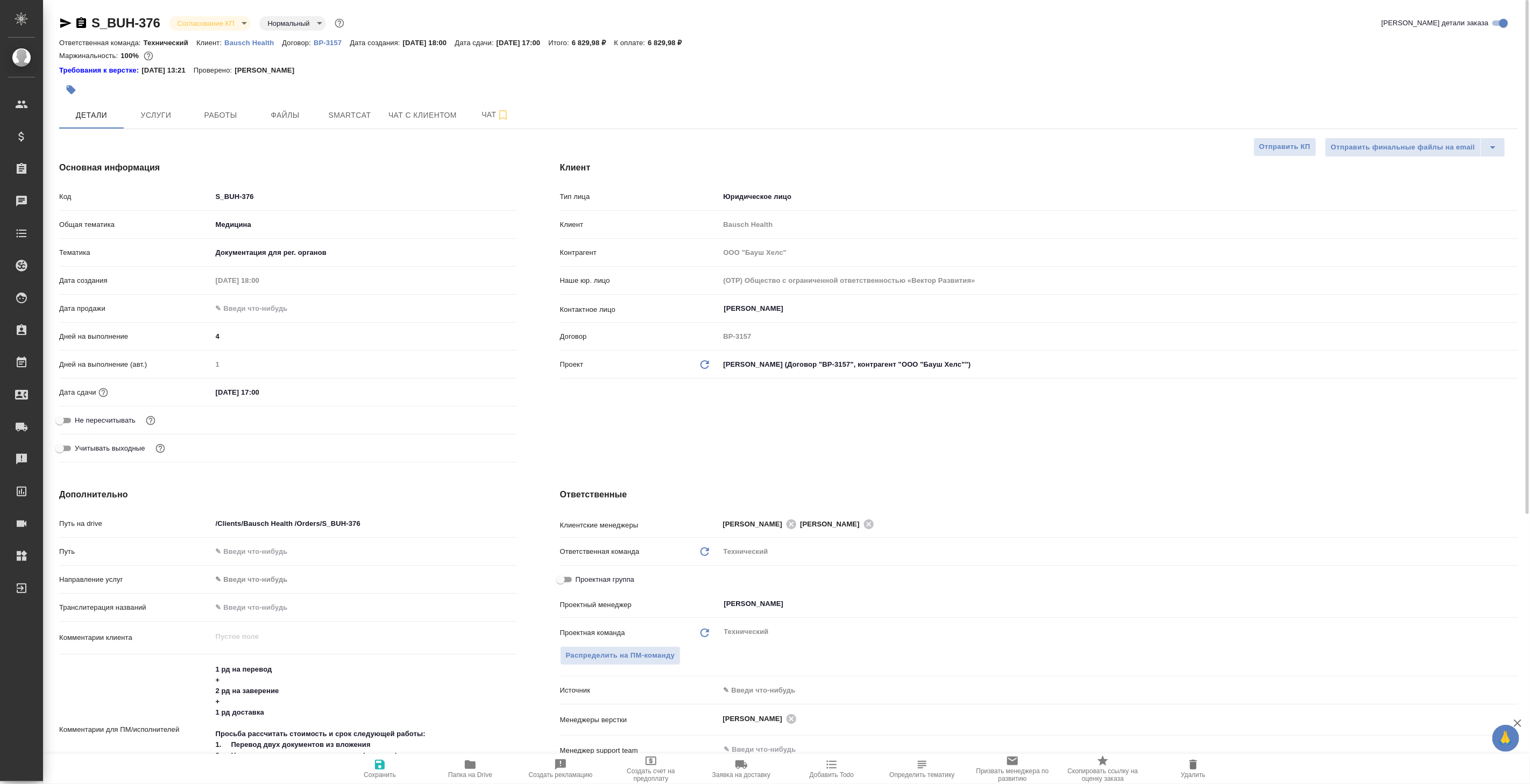
type textarea "x"
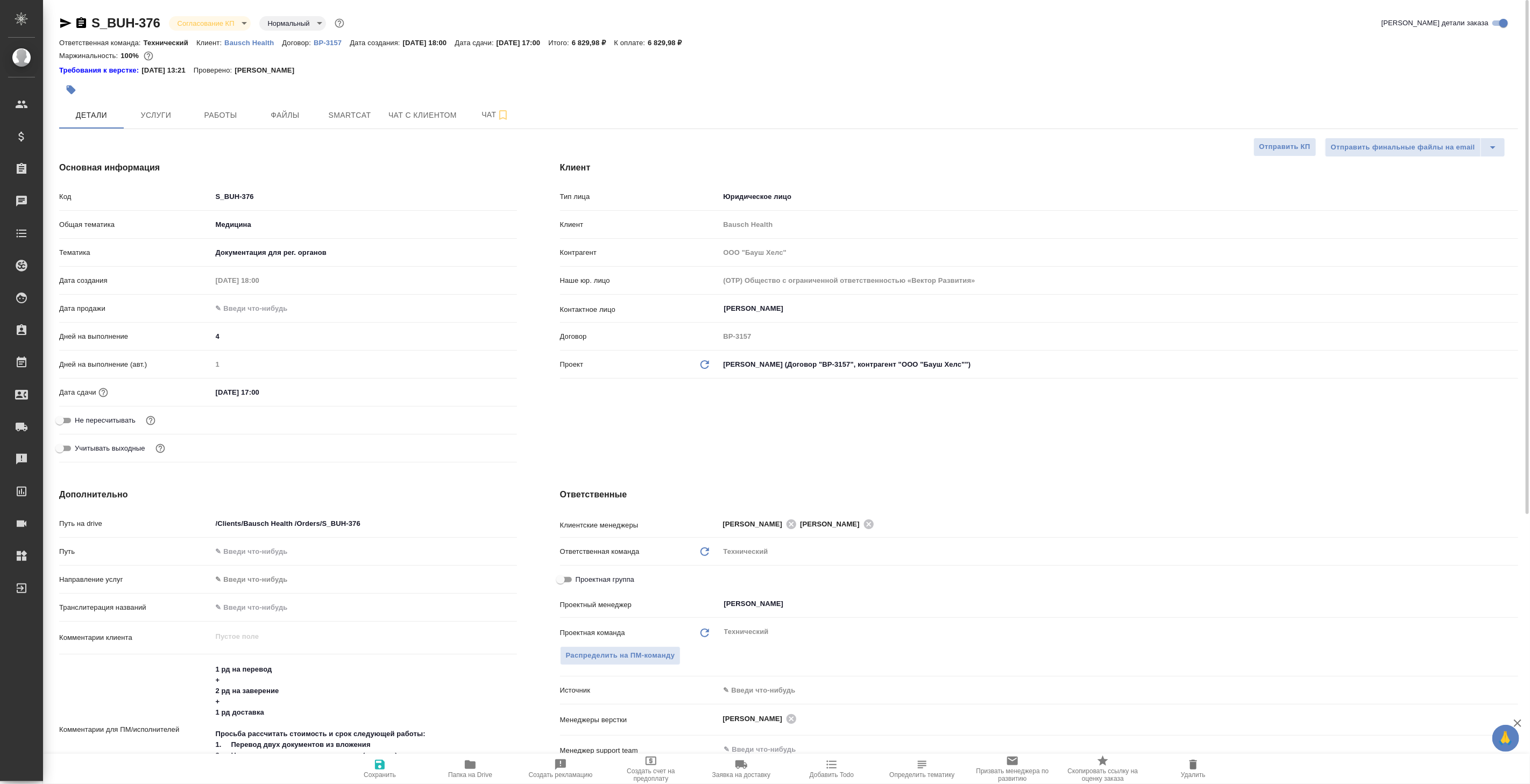
type textarea "x"
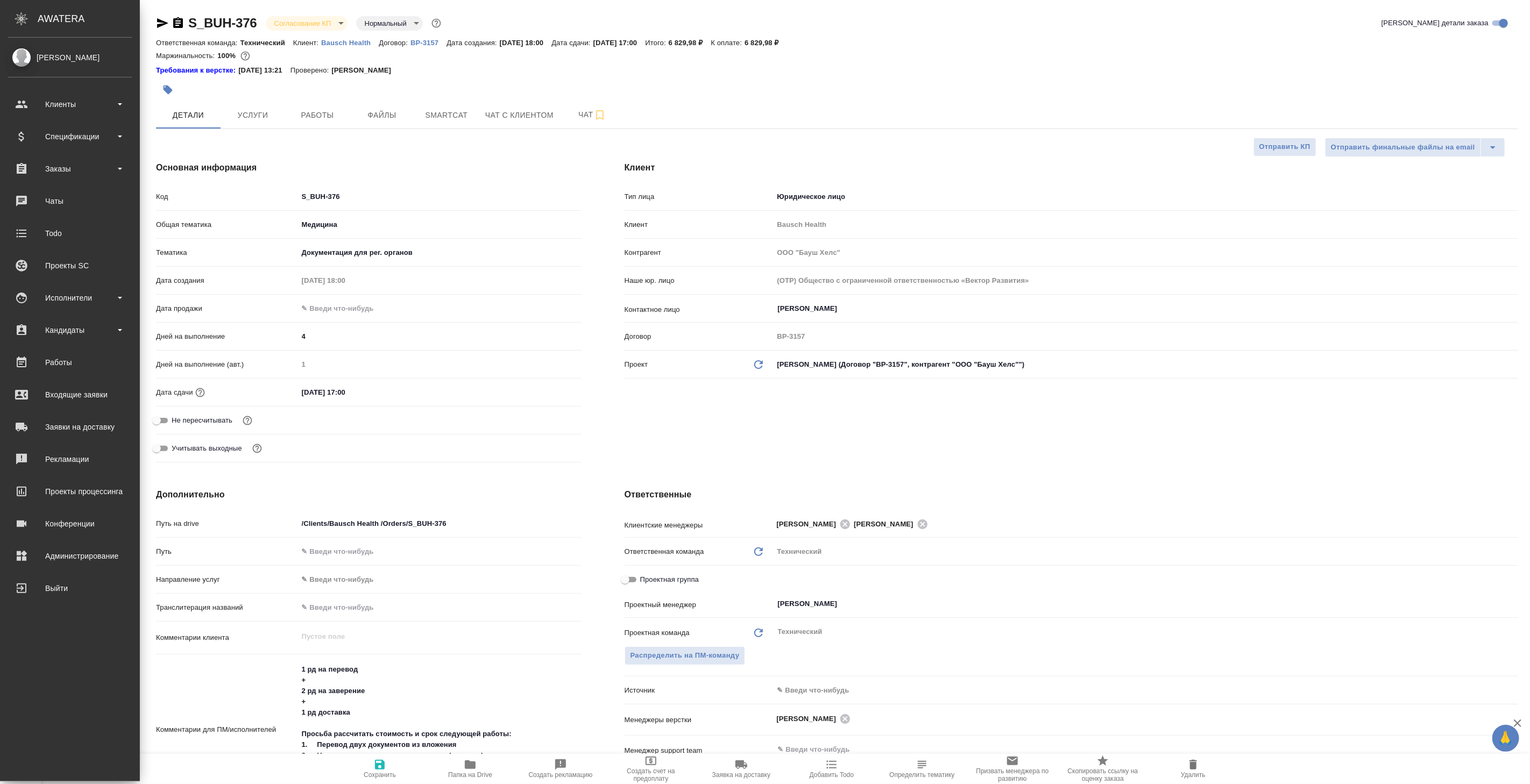
type textarea "x"
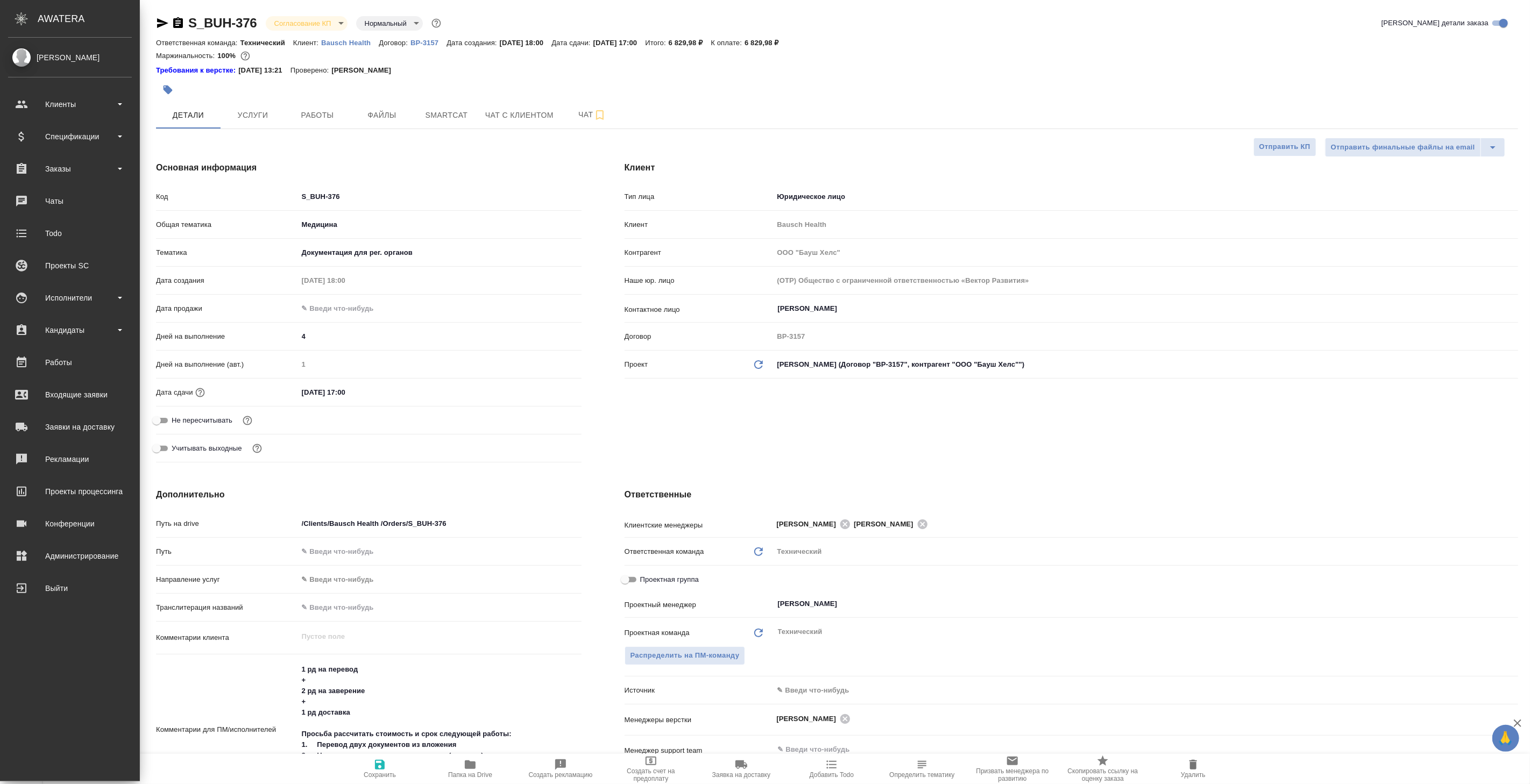
type textarea "x"
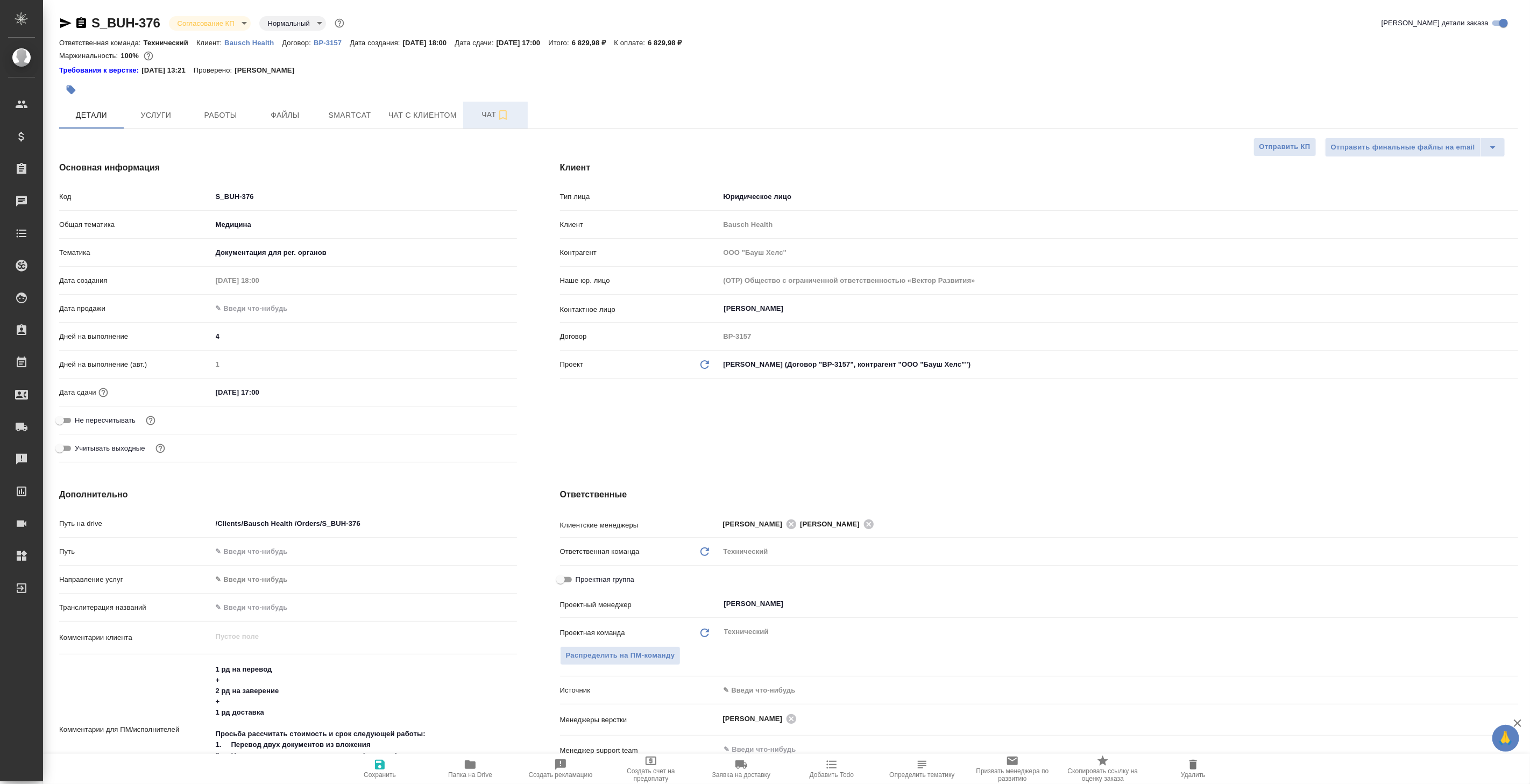
click at [485, 117] on span "Чат" at bounding box center [495, 115] width 52 height 14
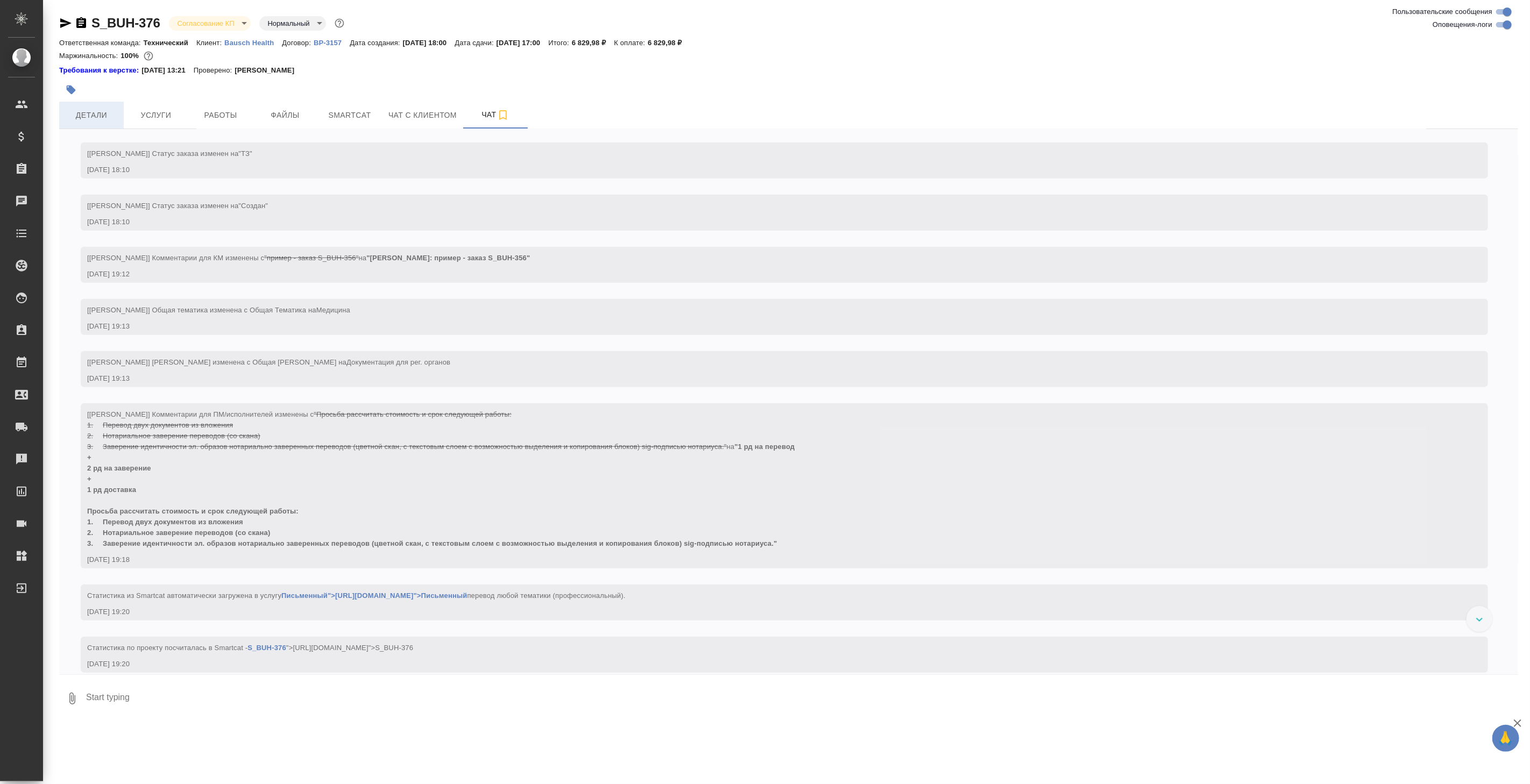
scroll to position [723, 0]
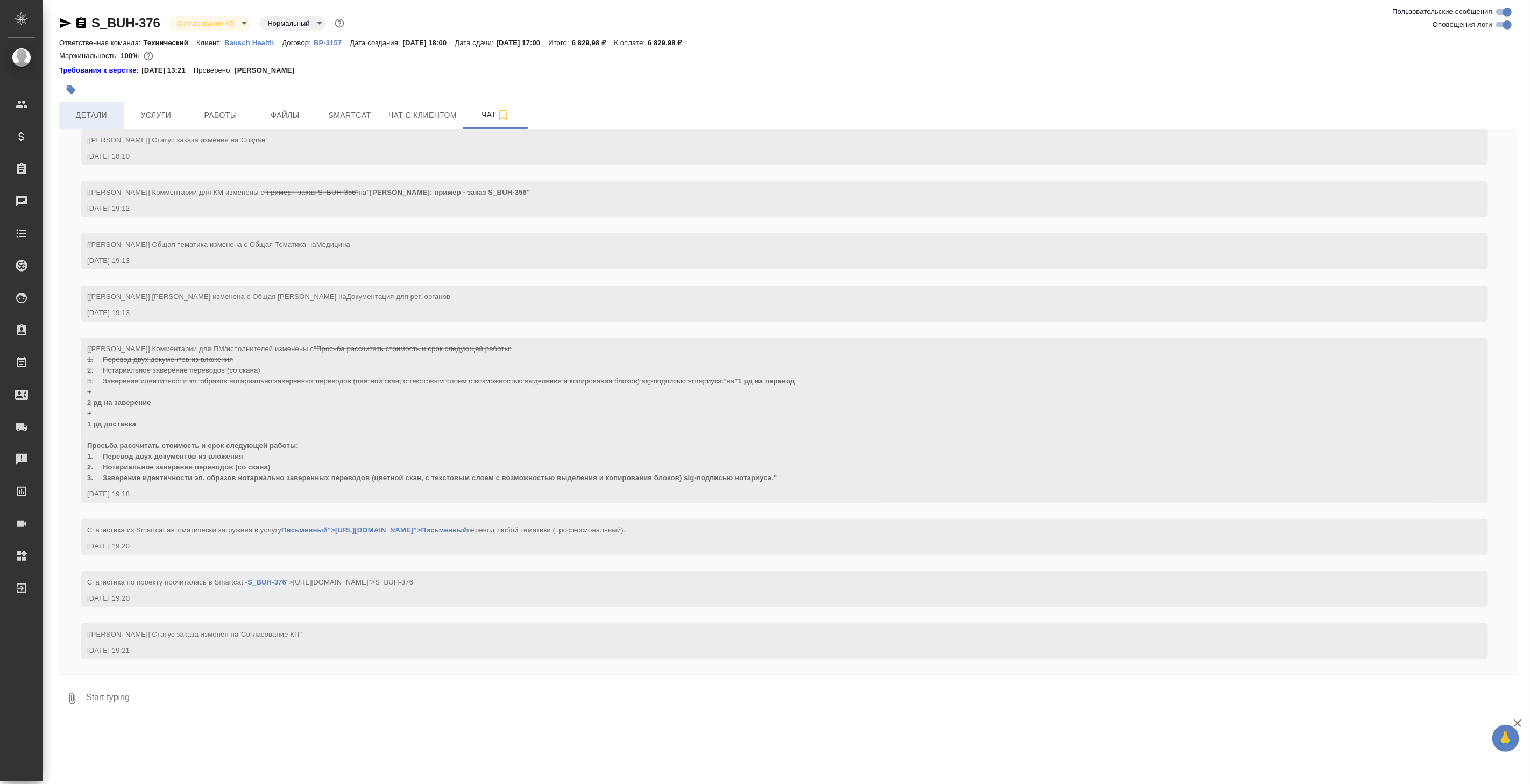
click at [94, 113] on span "Детали" at bounding box center [91, 116] width 52 height 14
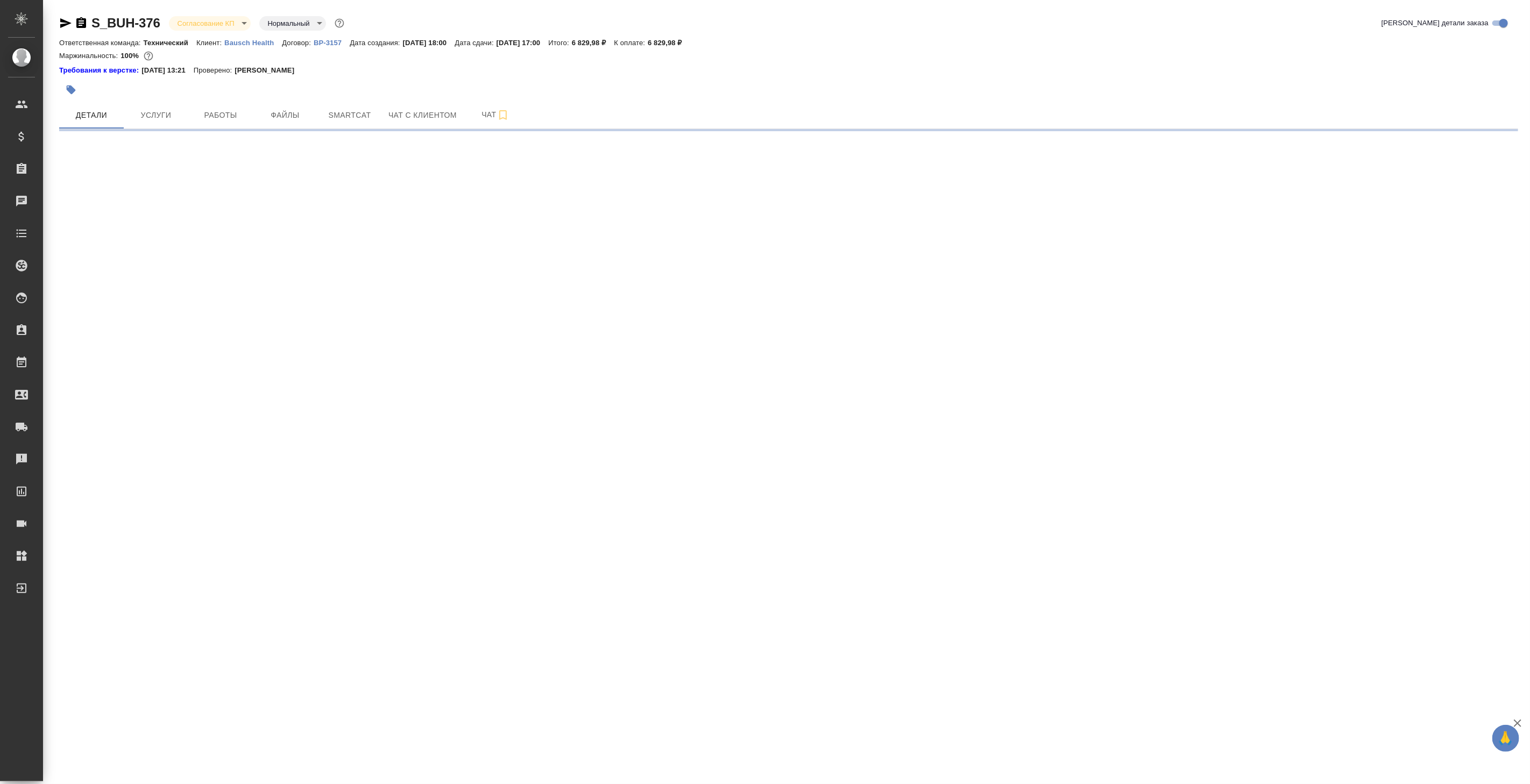
select select "RU"
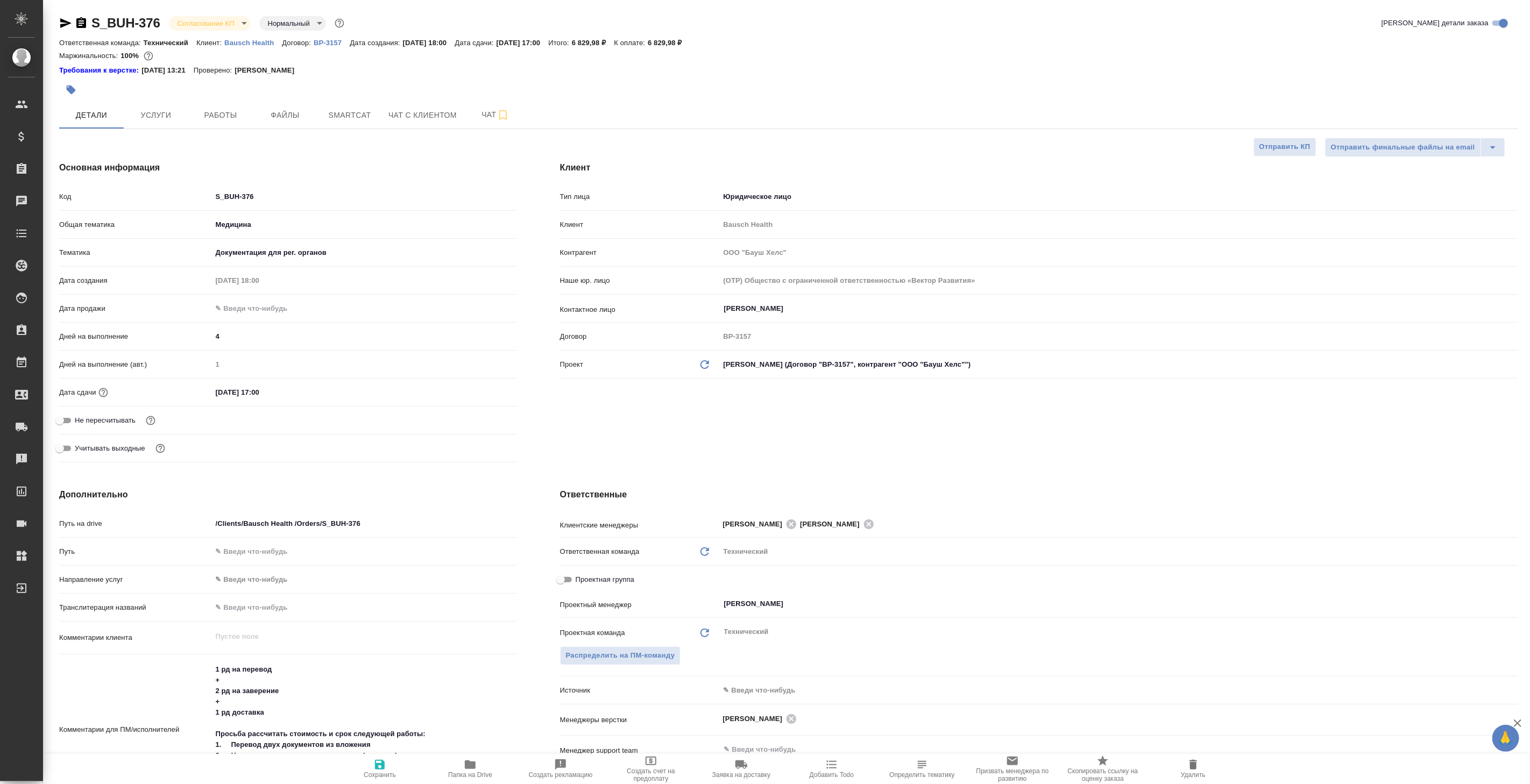
type textarea "x"
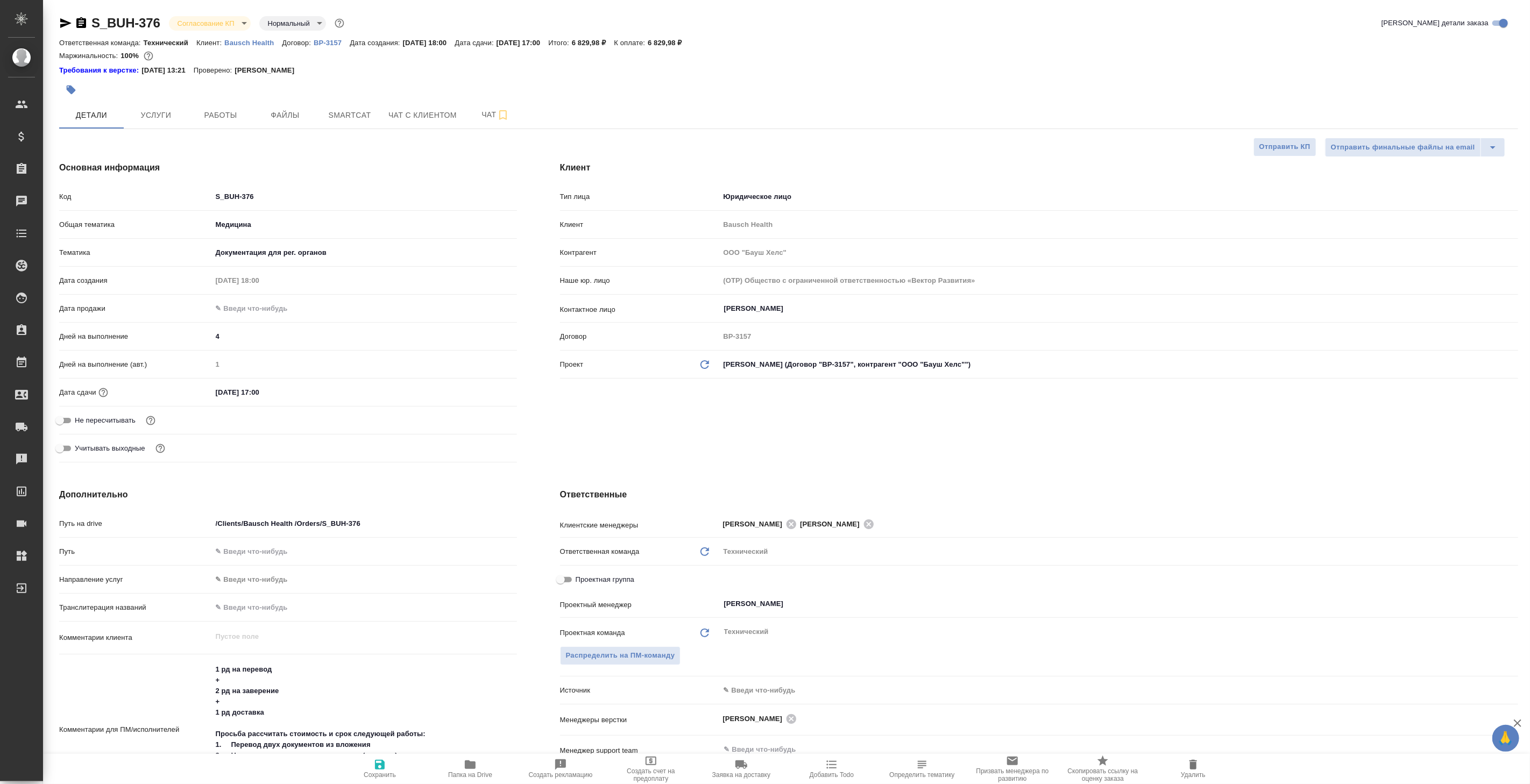
type textarea "x"
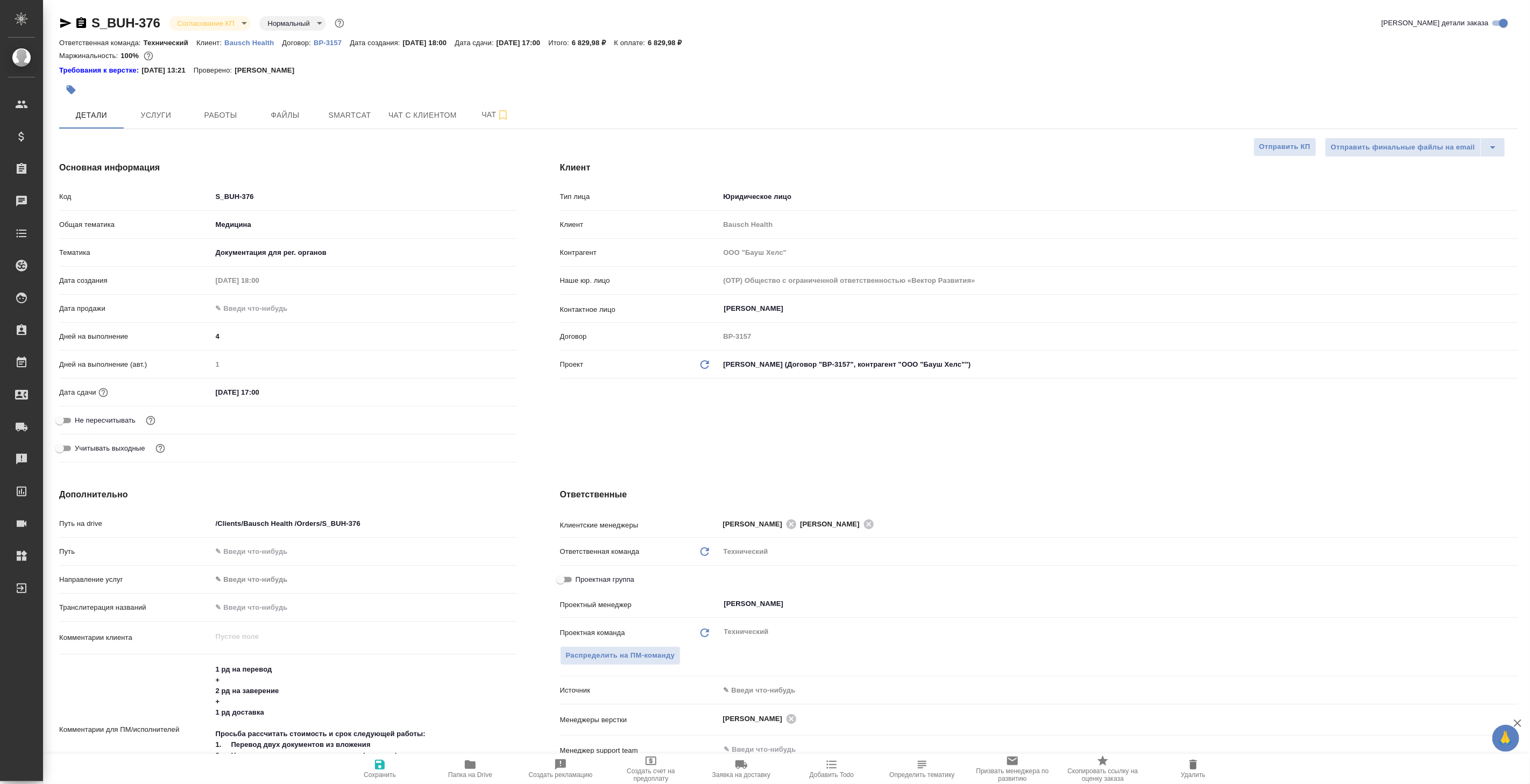
type textarea "x"
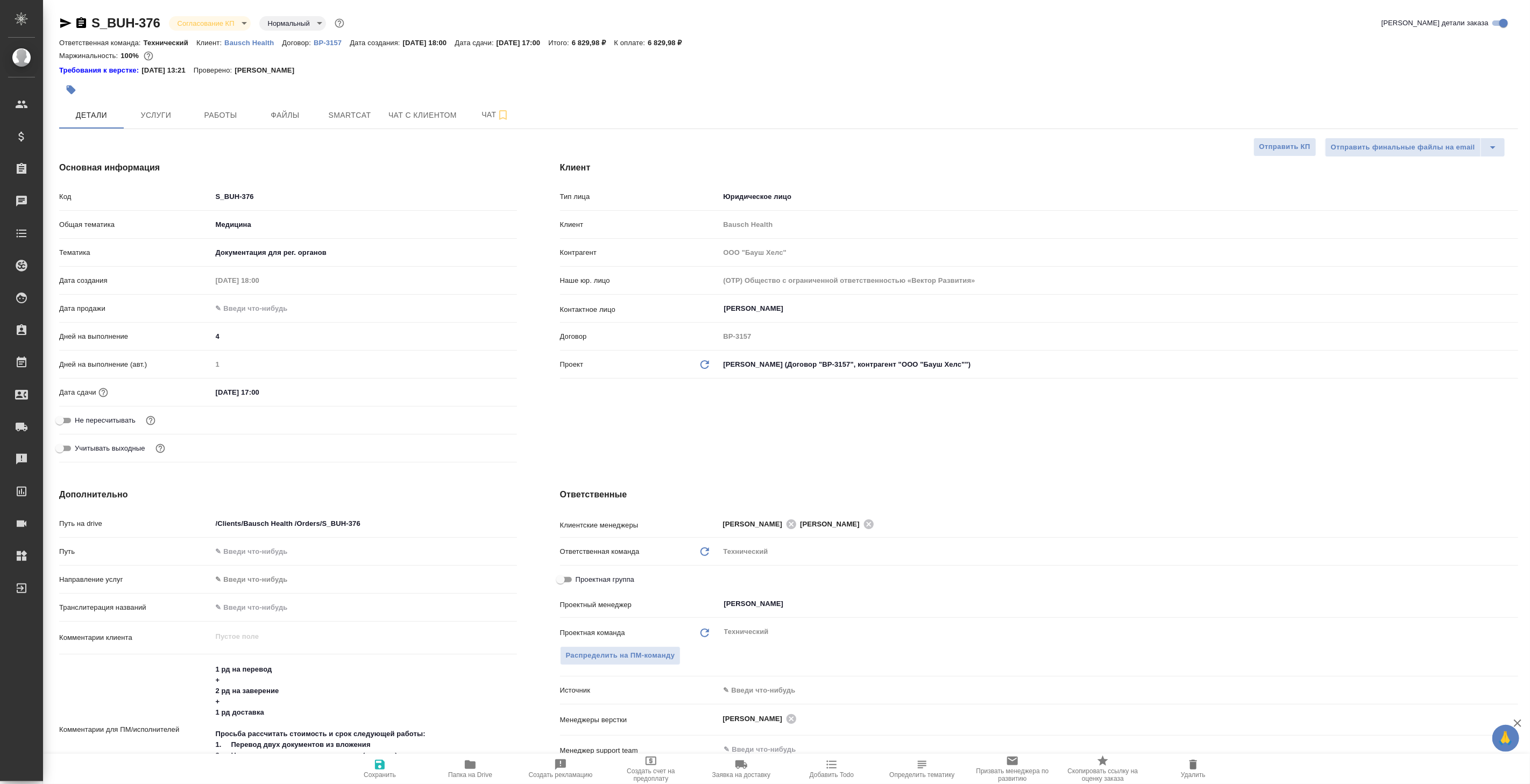
type textarea "x"
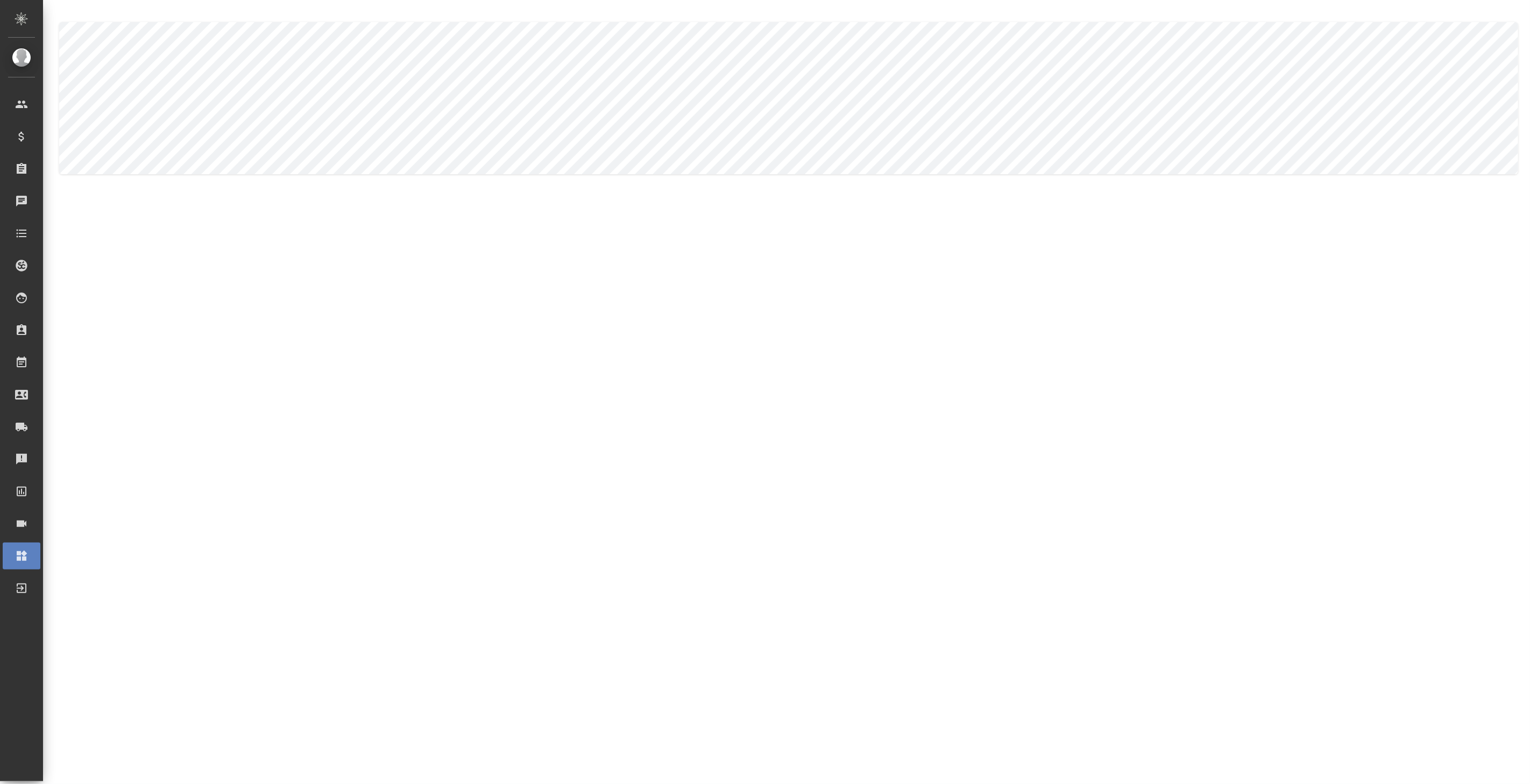
click at [234, 96] on body ".cls-1 fill:#fff; AWATERA [PERSON_NAME] Спецификации Заказы 0 Чаты Todo Проекты…" at bounding box center [765, 392] width 1530 height 784
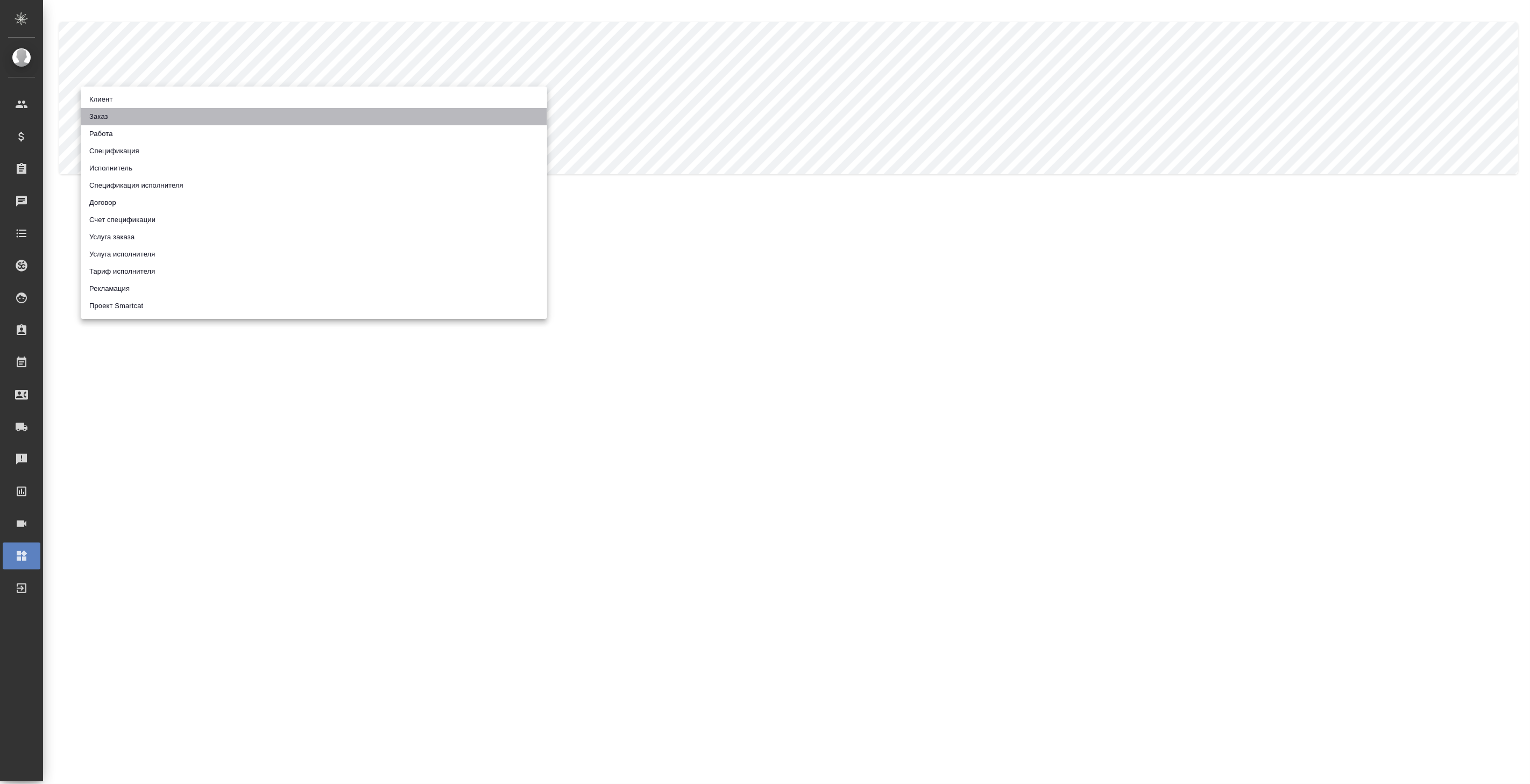
click at [210, 116] on li "Заказ" at bounding box center [314, 116] width 467 height 17
